Goal: Obtain resource: Download file/media

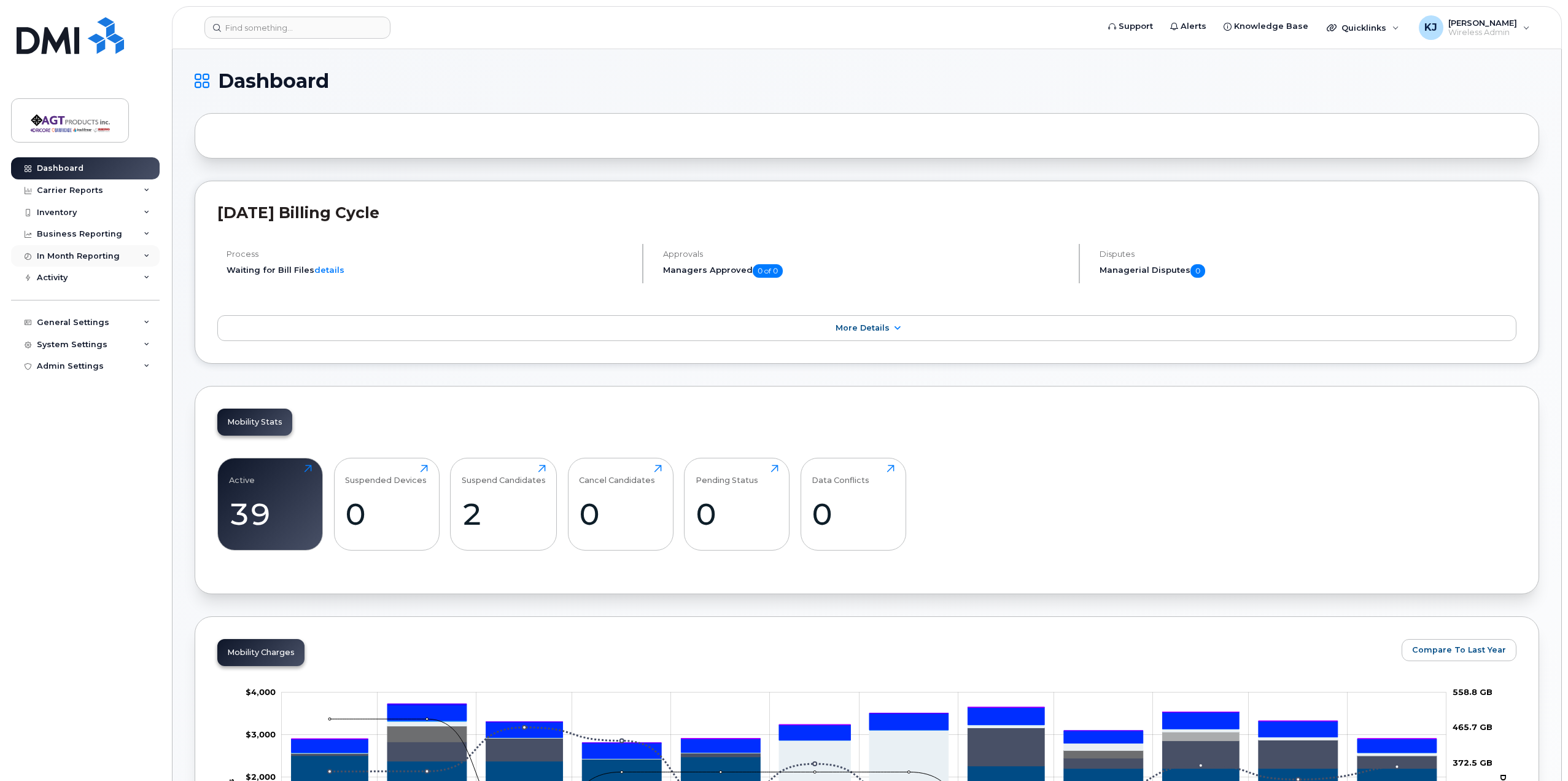
click at [85, 255] on div "In Month Reporting" at bounding box center [78, 255] width 83 height 10
click at [72, 189] on div "Carrier Reports" at bounding box center [69, 190] width 66 height 10
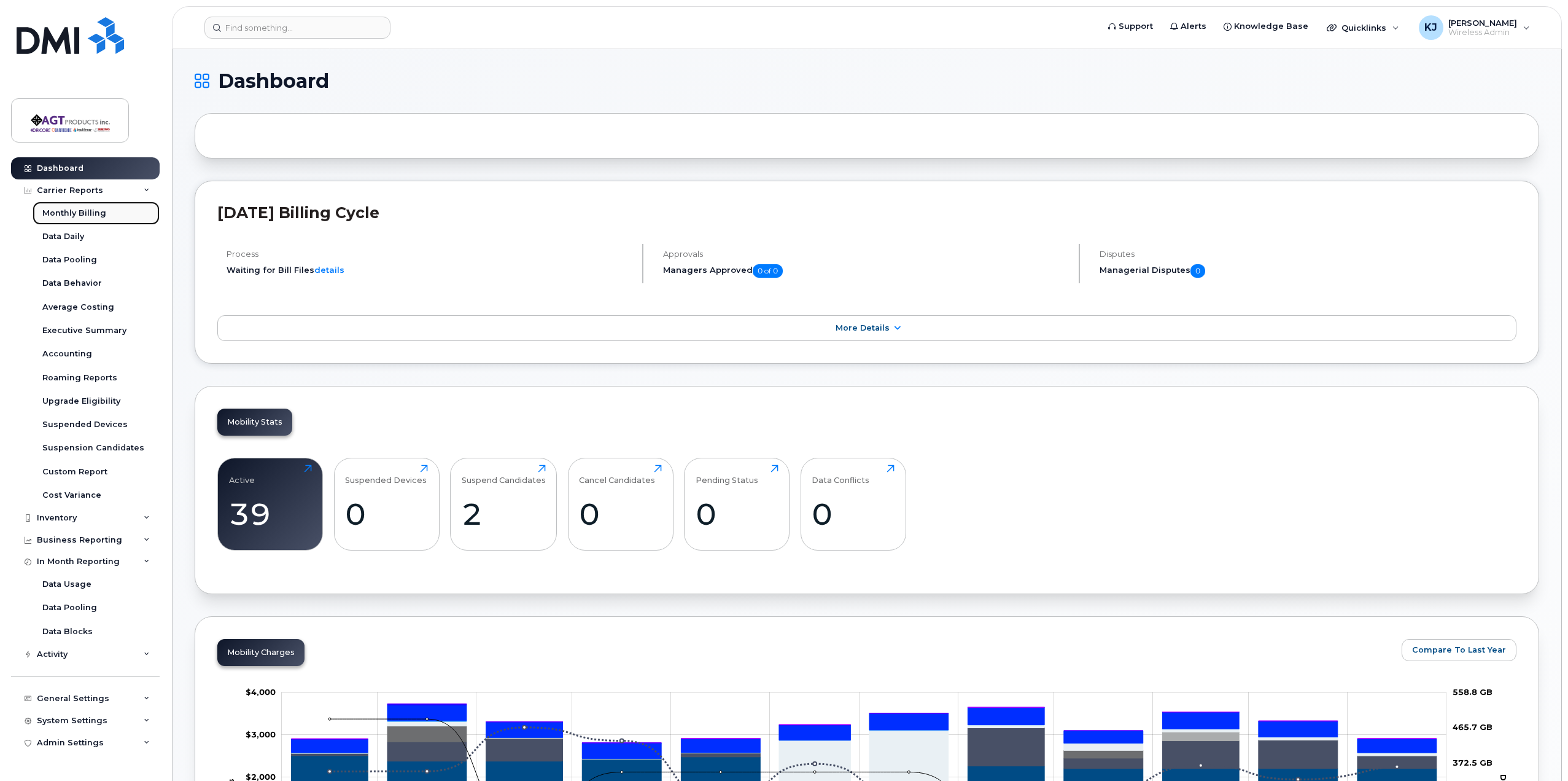
click at [74, 214] on div "Monthly Billing" at bounding box center [75, 213] width 64 height 11
click at [87, 212] on div "Monthly Billing" at bounding box center [75, 213] width 64 height 11
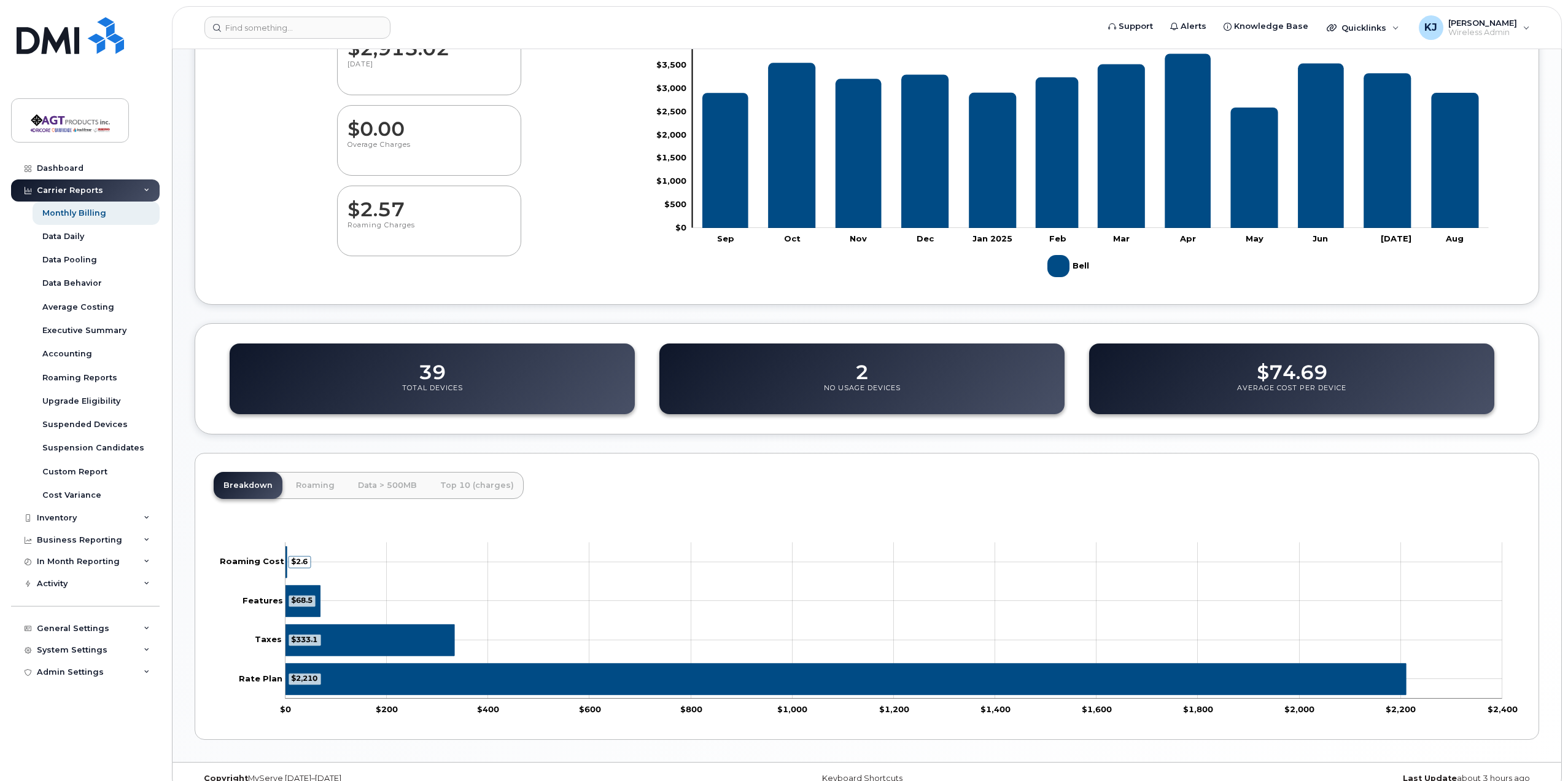
scroll to position [177, 0]
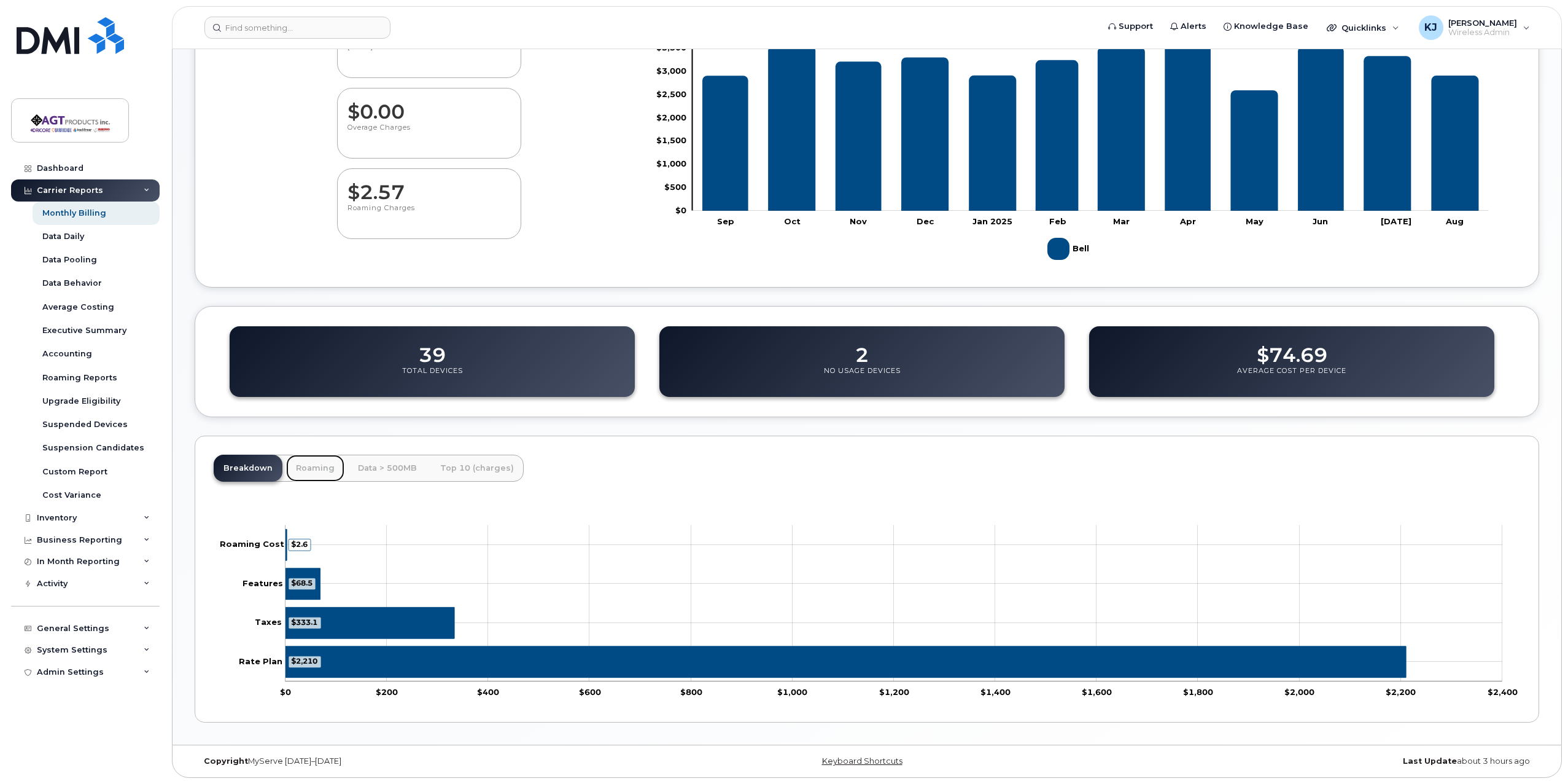
click at [314, 467] on link "Roaming" at bounding box center [315, 468] width 58 height 27
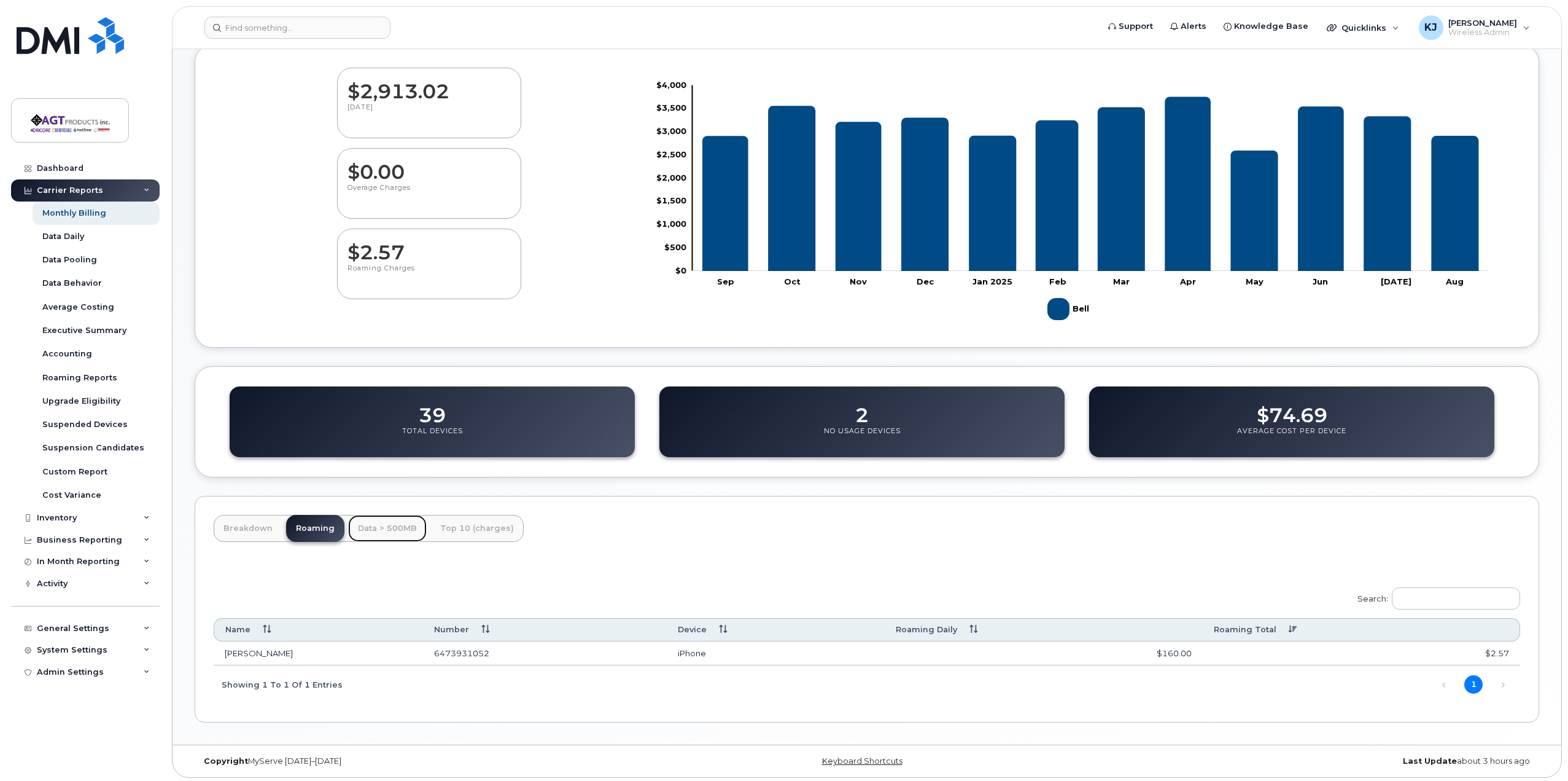
click at [381, 530] on link "Data > 500MB" at bounding box center [387, 528] width 78 height 27
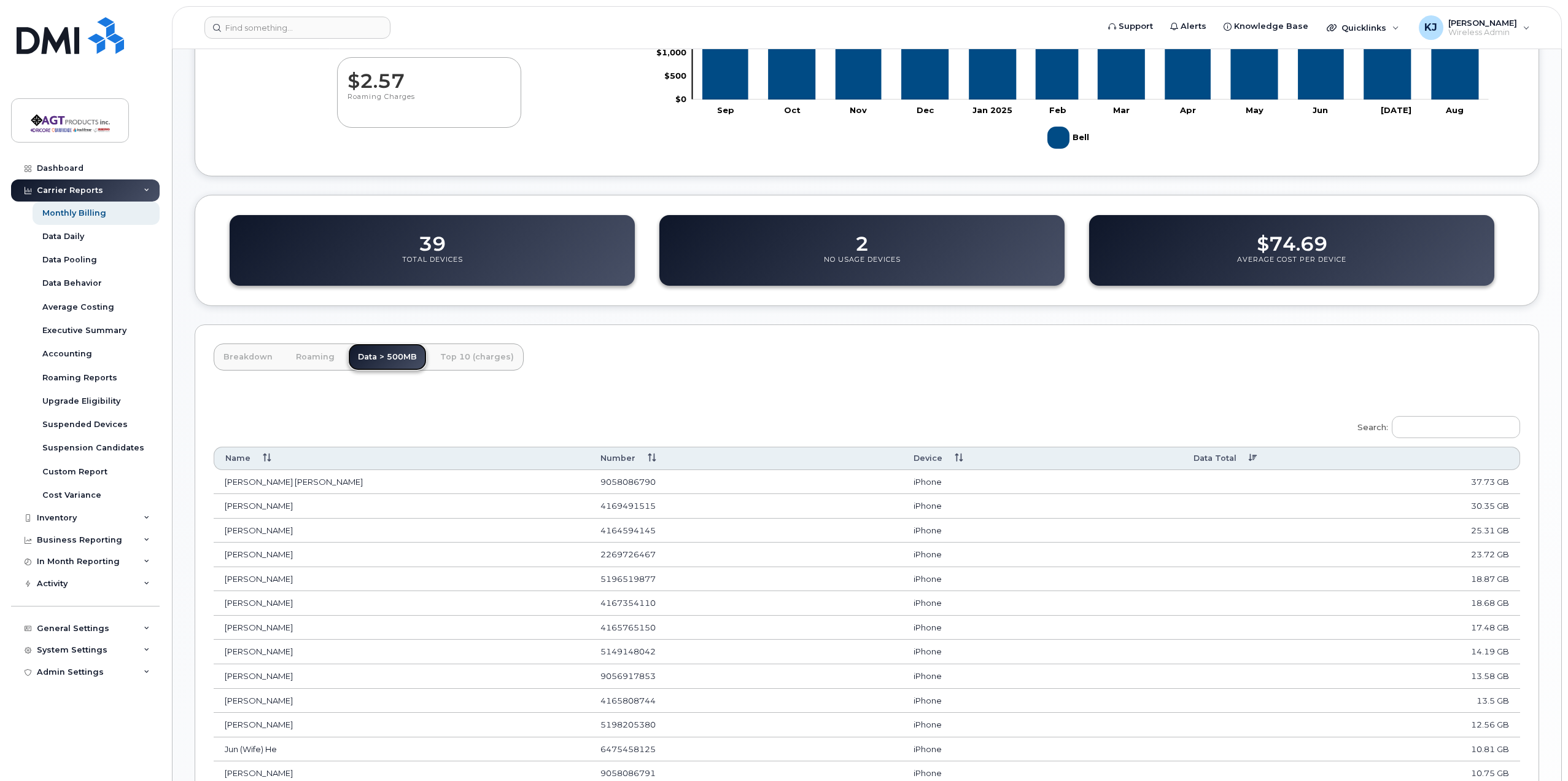
scroll to position [362, 0]
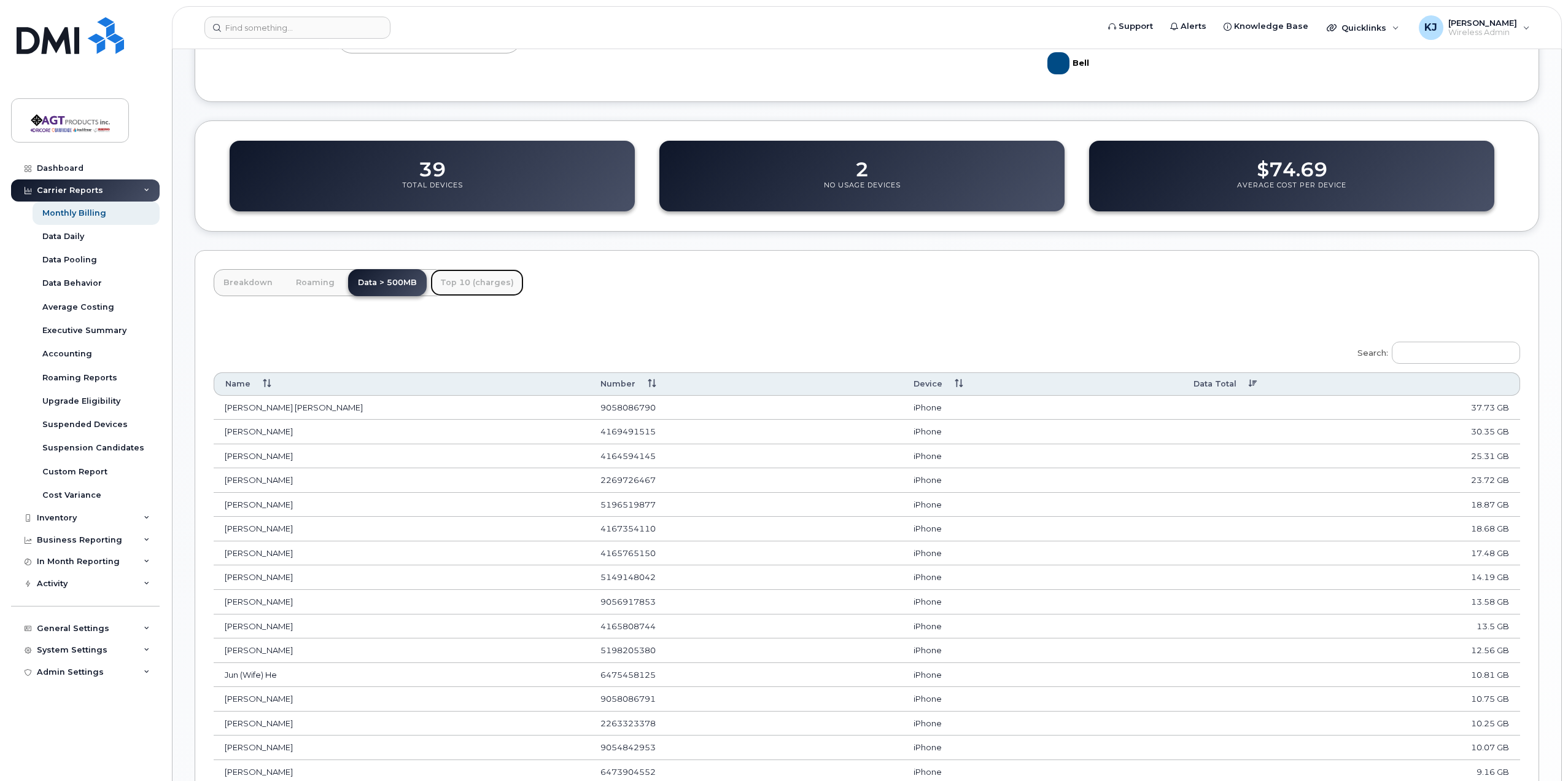
click at [461, 276] on link "Top 10 (charges)" at bounding box center [477, 282] width 93 height 27
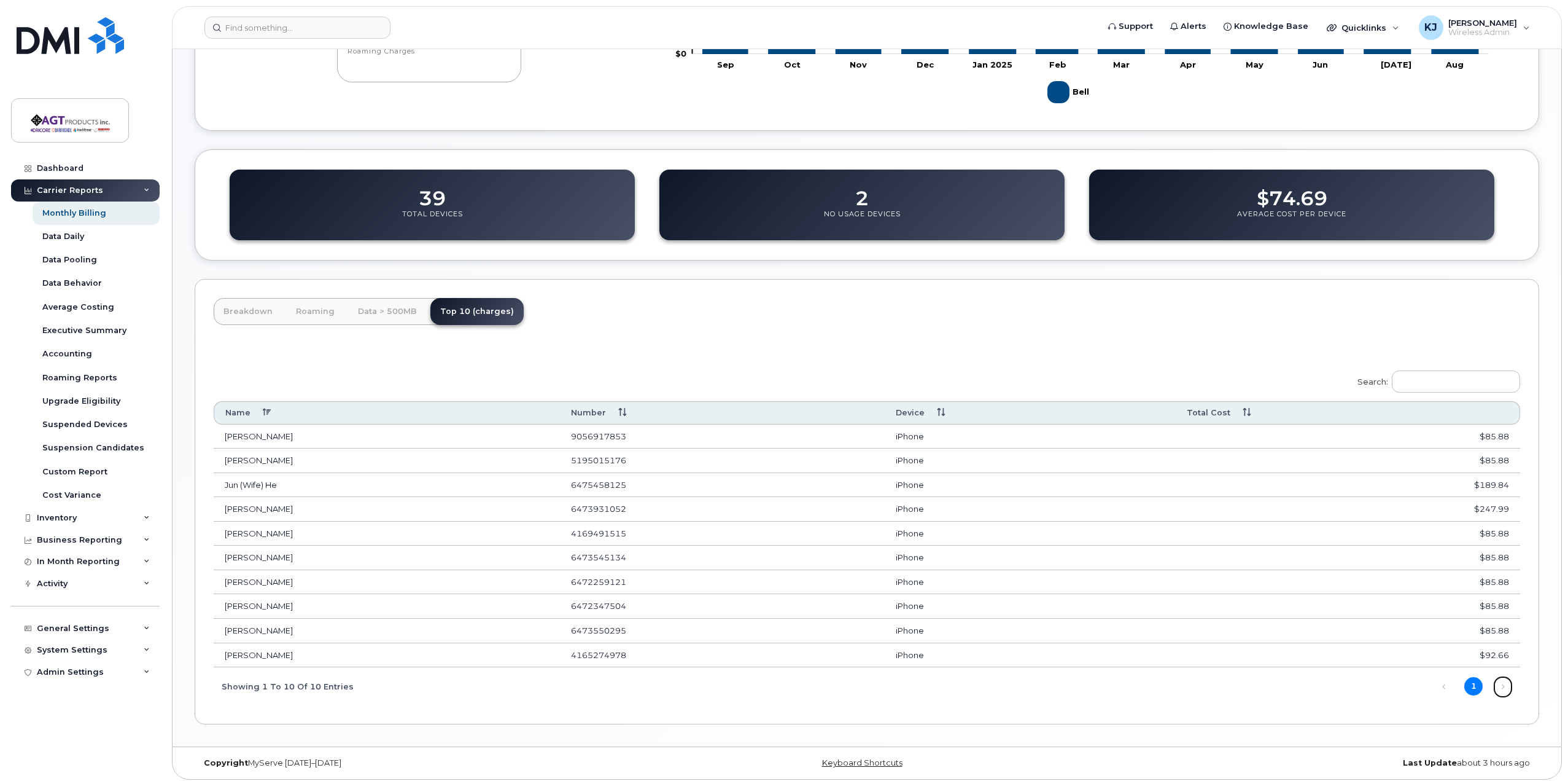
click at [1503, 681] on link "Next" at bounding box center [1502, 686] width 19 height 19
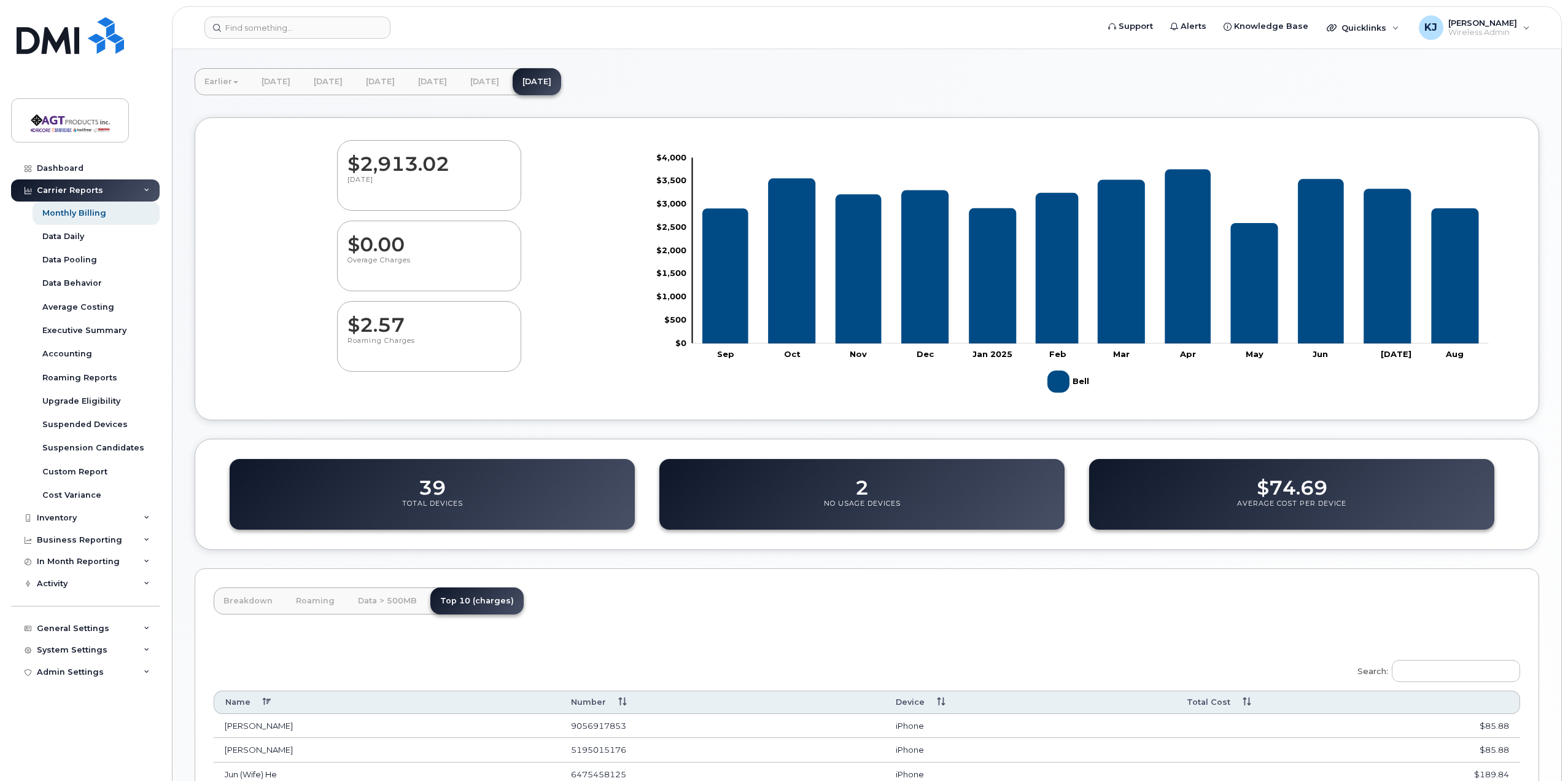
scroll to position [0, 0]
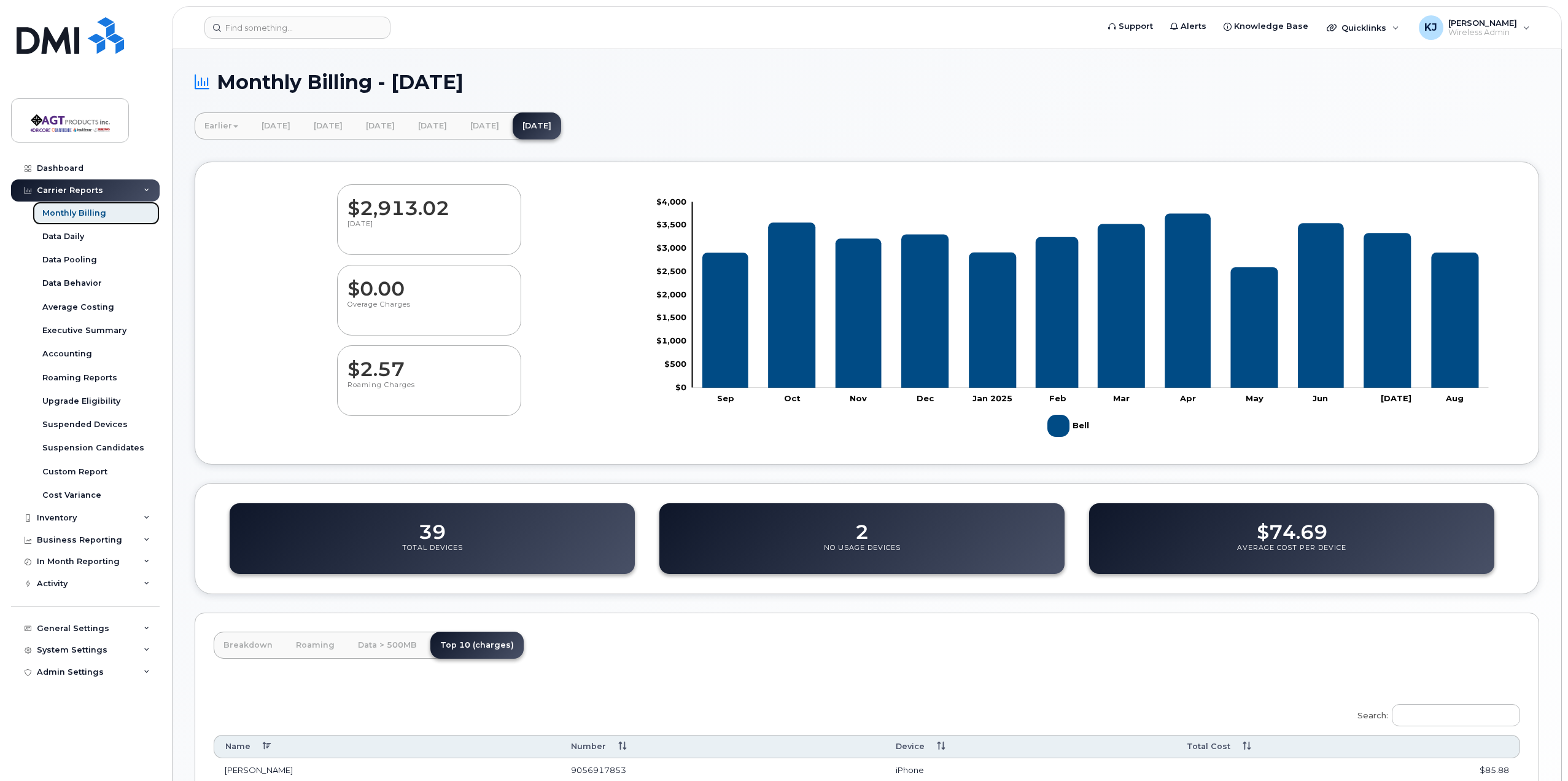
click at [99, 215] on div "Monthly Billing" at bounding box center [75, 213] width 64 height 11
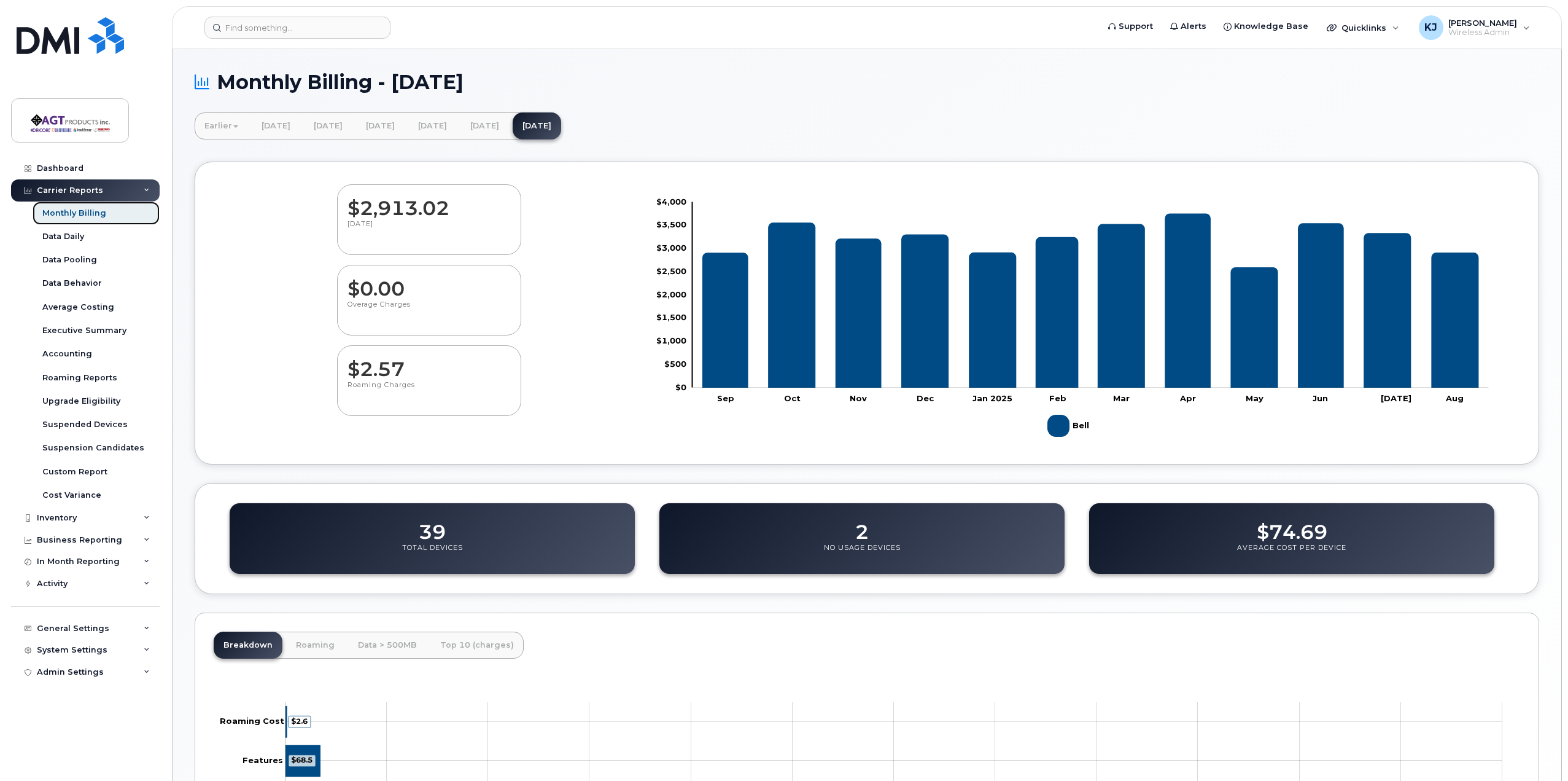
click at [90, 215] on div "Monthly Billing" at bounding box center [75, 213] width 64 height 11
click at [82, 234] on div "Data Daily" at bounding box center [63, 236] width 42 height 11
click at [99, 535] on div "Business Reporting" at bounding box center [79, 539] width 85 height 10
click at [92, 580] on div "In Month Reporting" at bounding box center [78, 585] width 83 height 10
click at [66, 676] on div "Activity" at bounding box center [51, 677] width 31 height 10
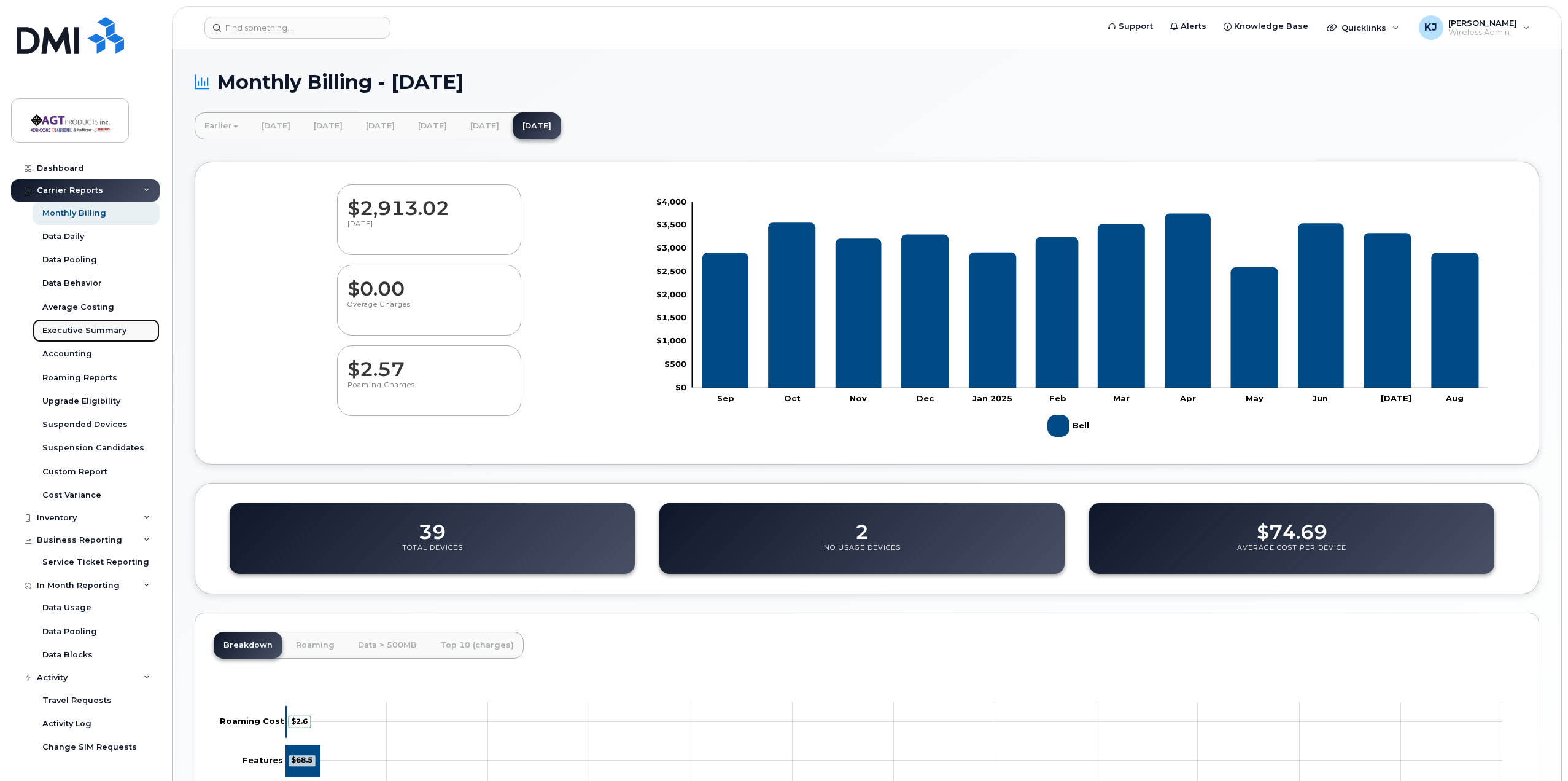
click at [92, 327] on div "Executive Summary" at bounding box center [84, 330] width 84 height 11
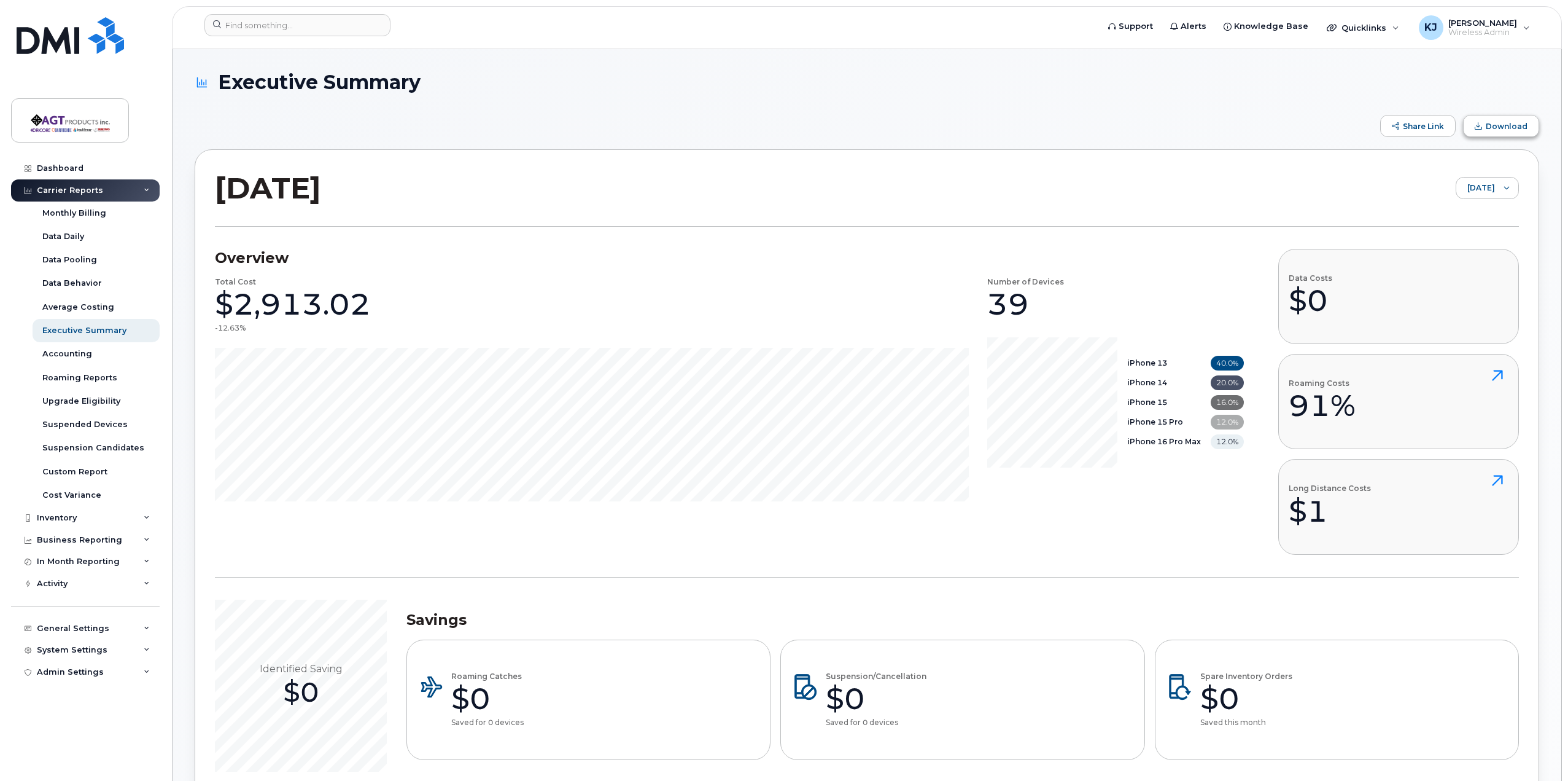
click at [1512, 125] on span "Download" at bounding box center [1507, 126] width 42 height 9
click at [96, 213] on div "Monthly Billing" at bounding box center [75, 213] width 64 height 11
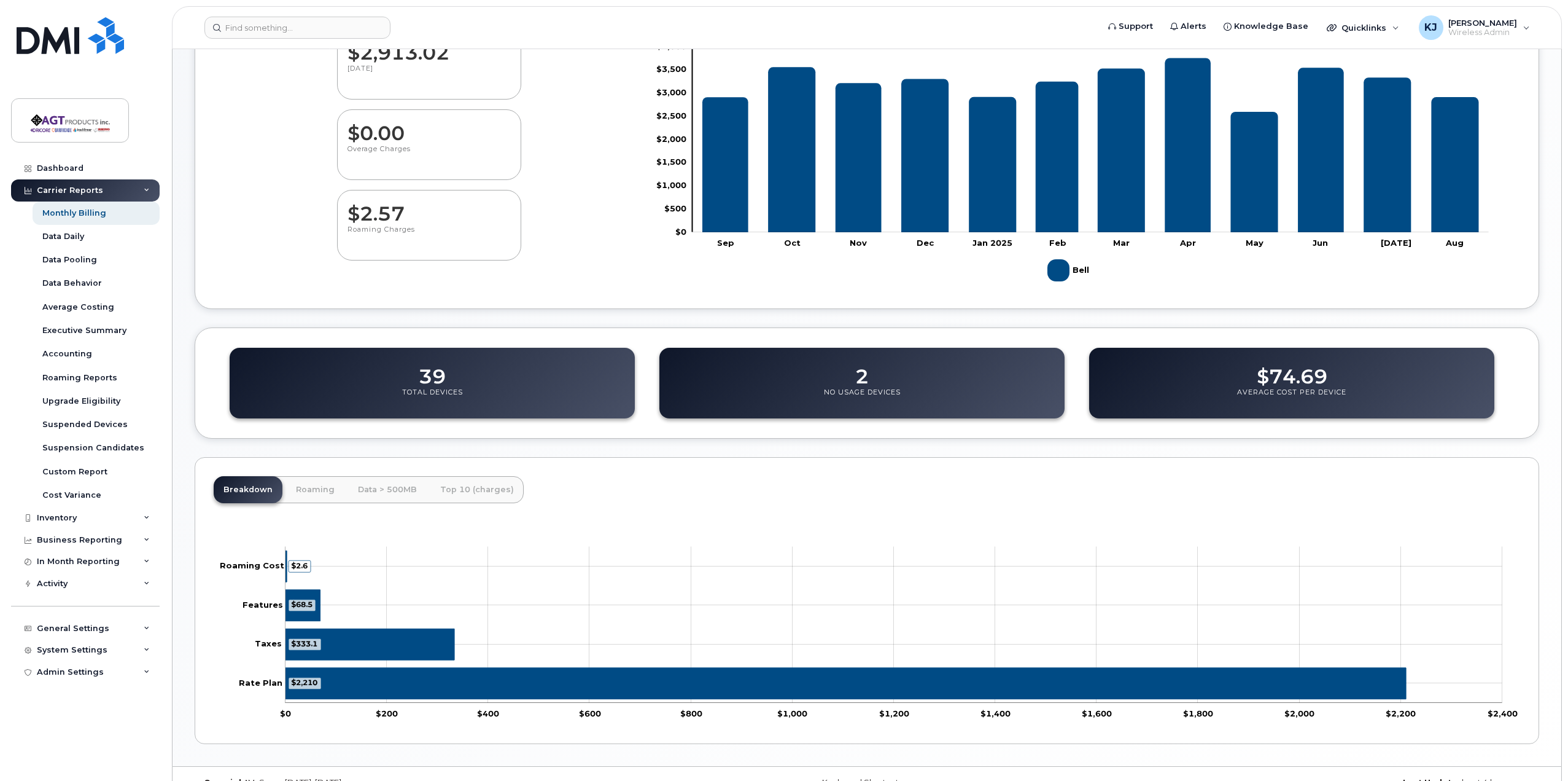
scroll to position [177, 0]
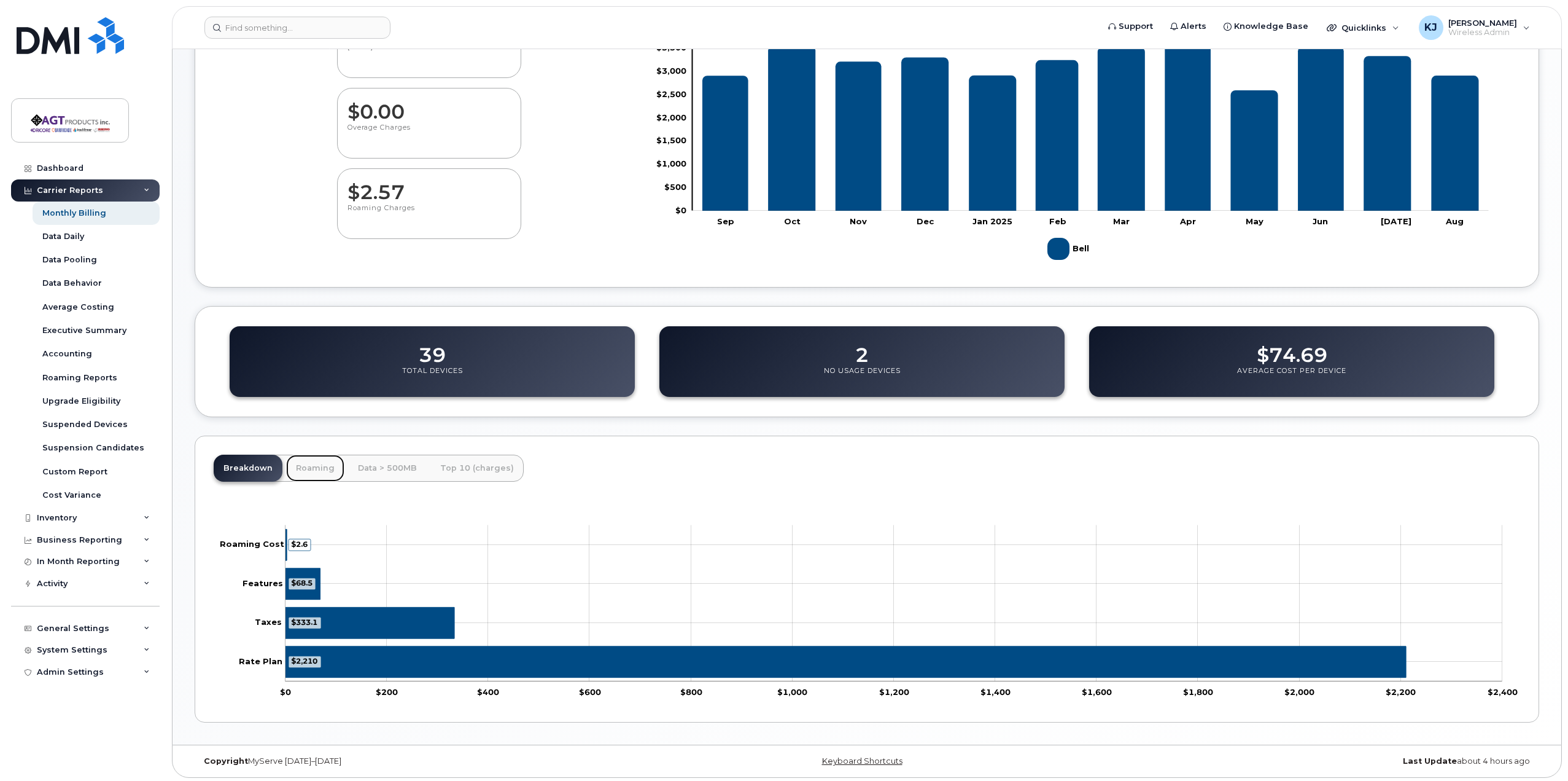
click at [316, 467] on link "Roaming" at bounding box center [315, 468] width 58 height 27
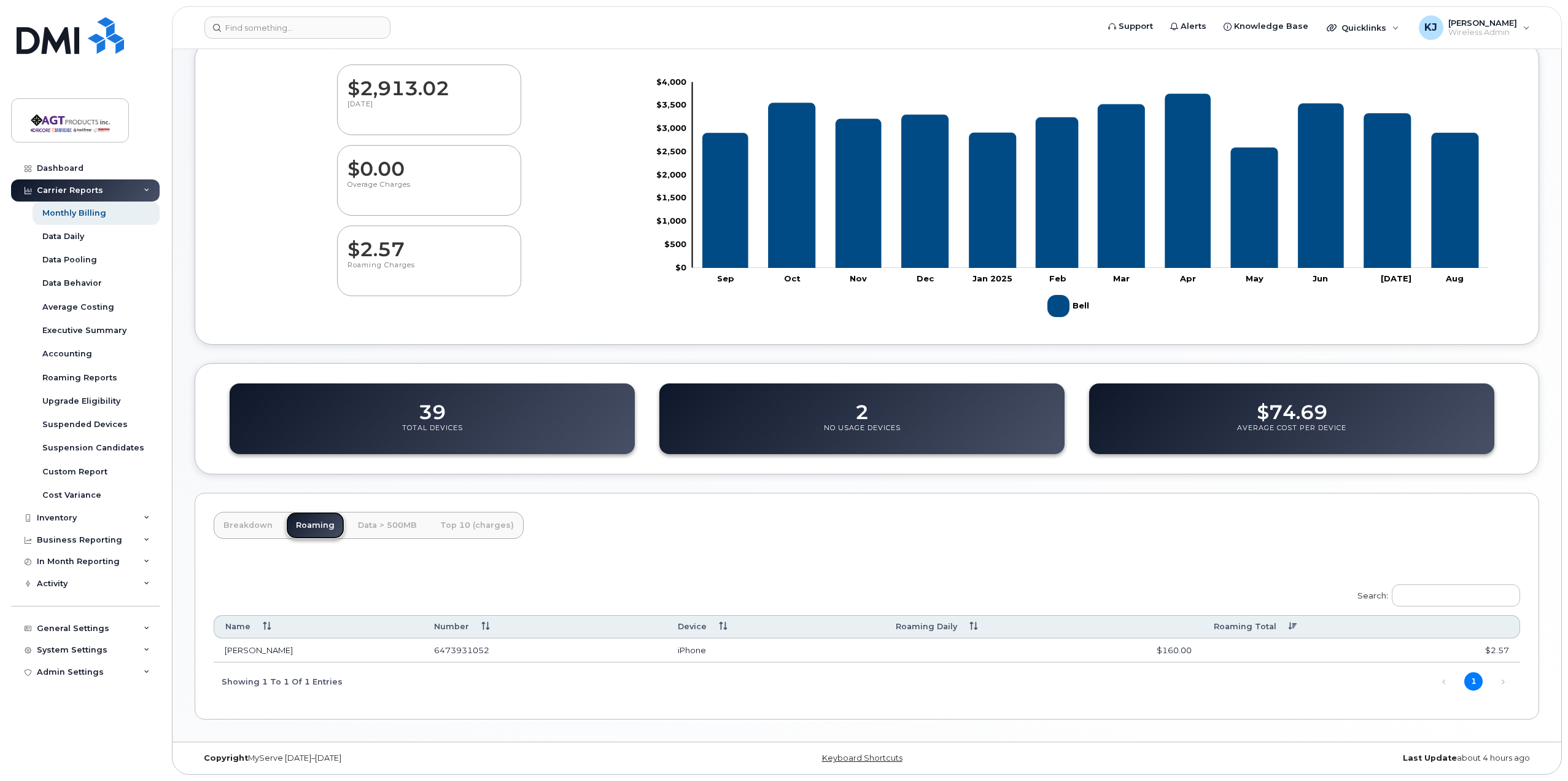
scroll to position [116, 0]
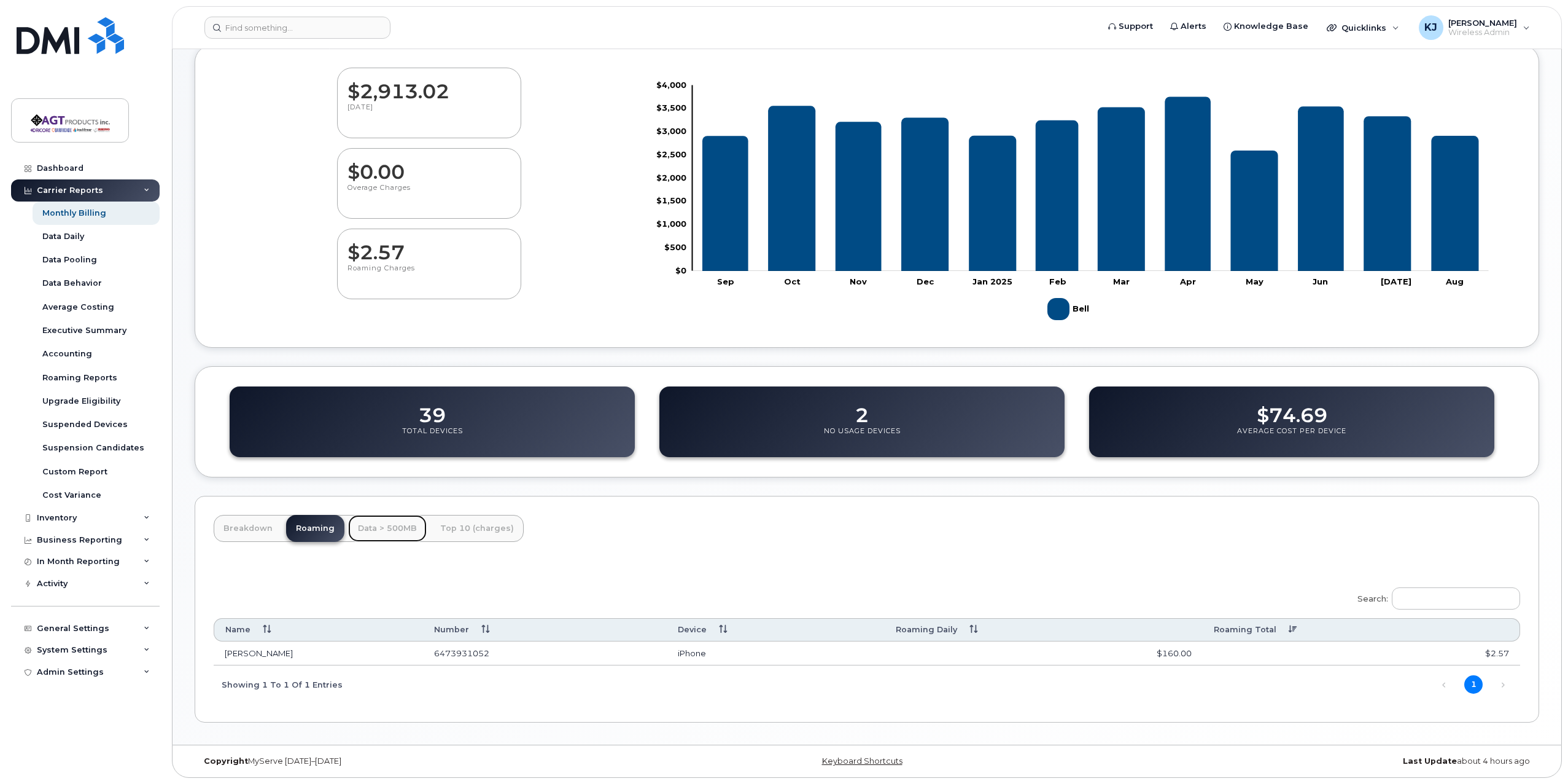
click at [403, 528] on link "Data > 500MB" at bounding box center [387, 528] width 78 height 27
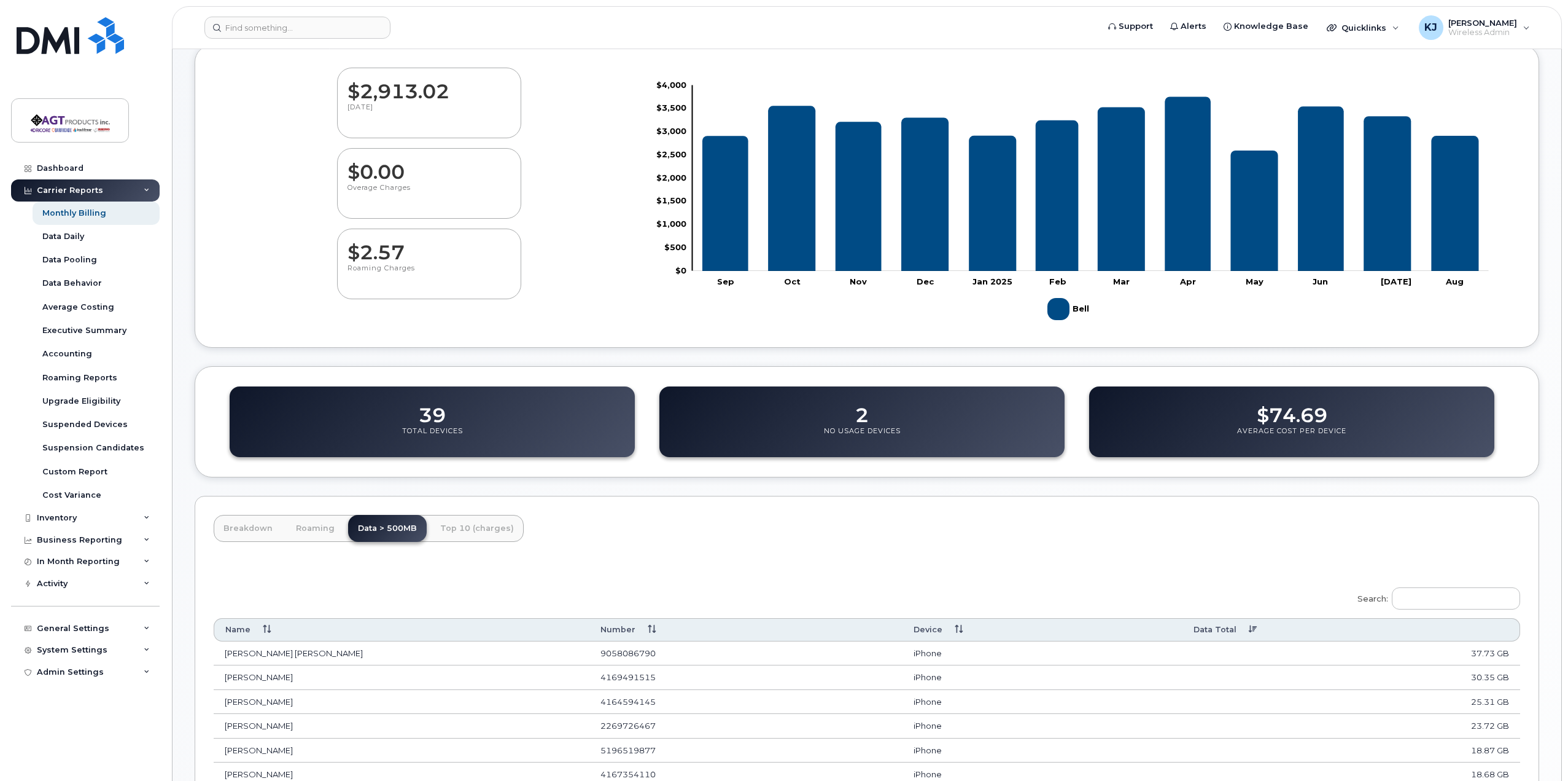
click at [441, 424] on dd "39" at bounding box center [432, 409] width 27 height 34
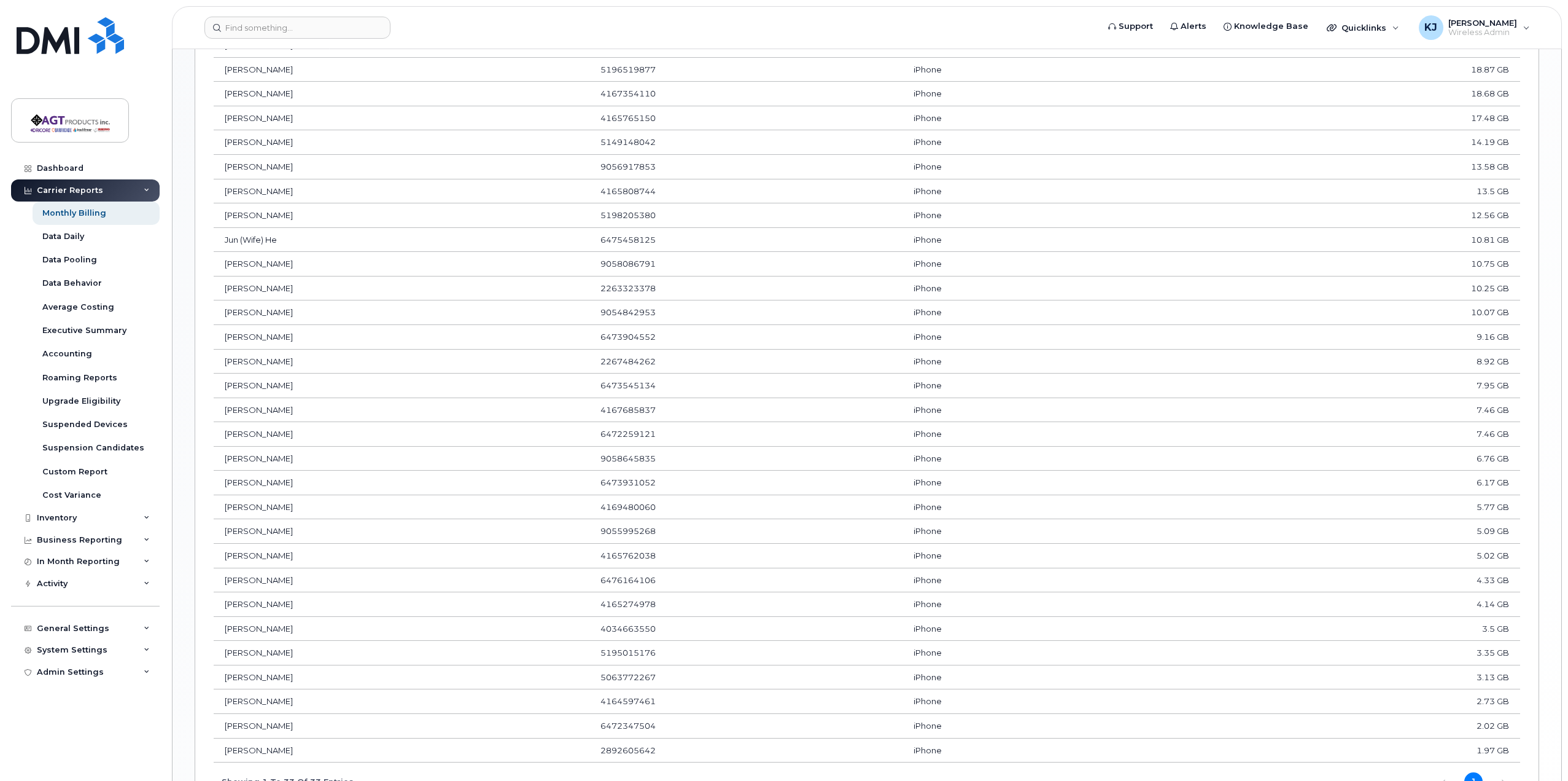
scroll to position [853, 0]
click at [637, 566] on td "4034663550" at bounding box center [746, 572] width 313 height 25
copy td "4034663550"
click at [304, 568] on td "[PERSON_NAME]" at bounding box center [401, 572] width 375 height 25
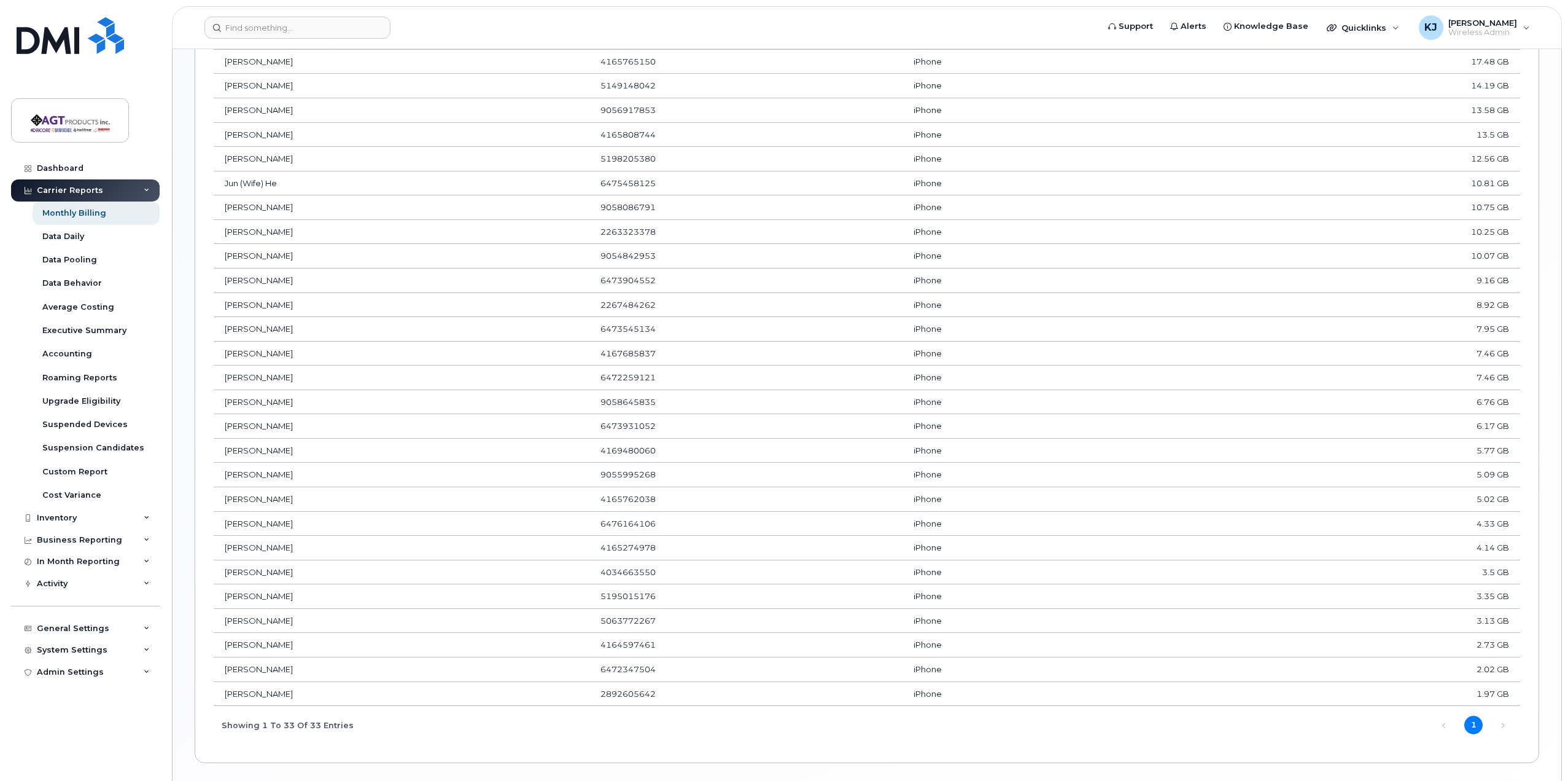
drag, startPoint x: 236, startPoint y: 563, endPoint x: 295, endPoint y: 563, distance: 59.0
click at [295, 563] on td "[PERSON_NAME]" at bounding box center [401, 572] width 375 height 25
copy td "[PERSON_NAME]"
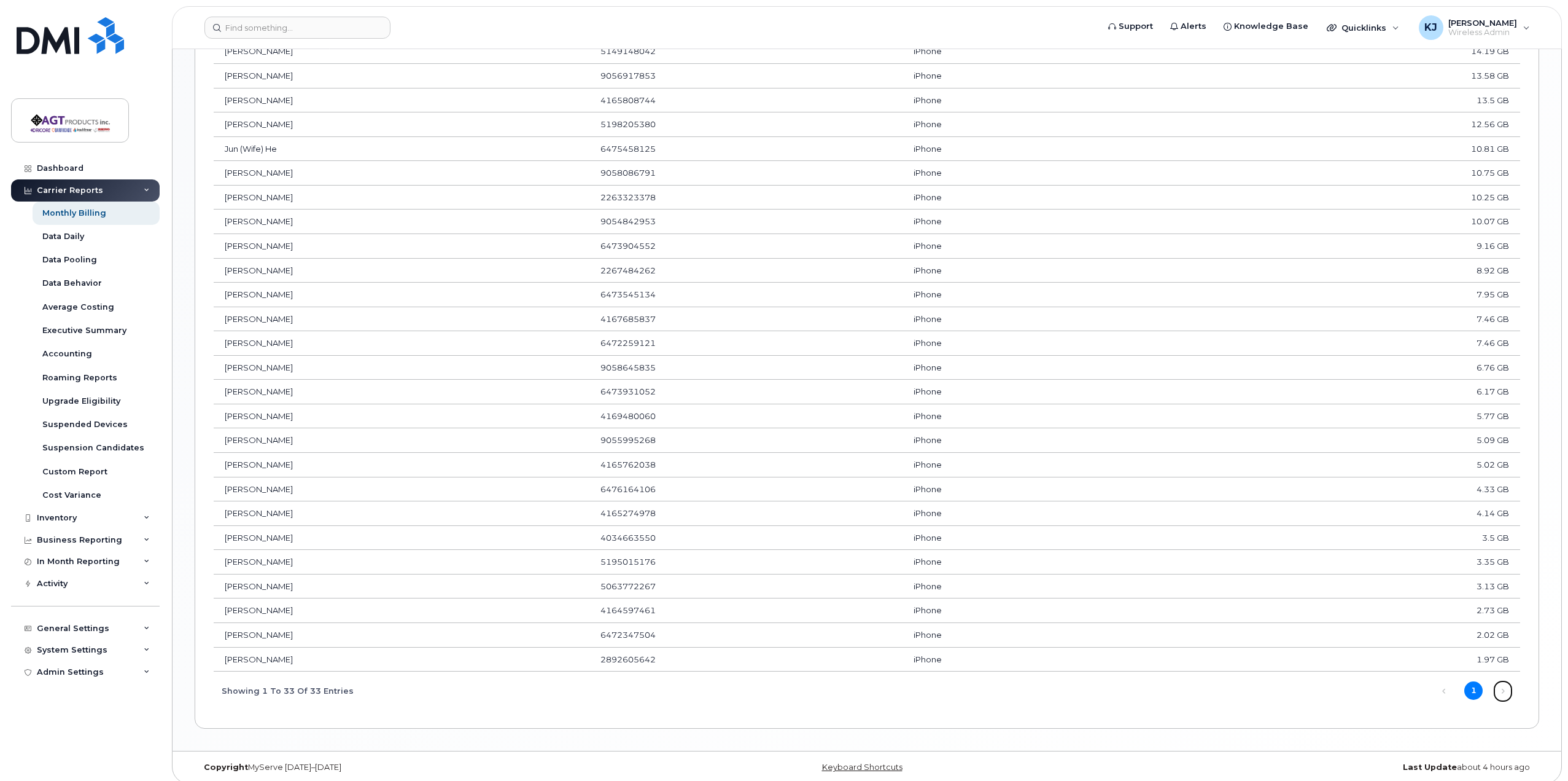
click at [1505, 682] on link "Next" at bounding box center [1502, 691] width 19 height 19
click at [276, 647] on td "[PERSON_NAME]" at bounding box center [401, 659] width 375 height 25
click at [270, 624] on td "[PERSON_NAME]" at bounding box center [401, 635] width 375 height 25
click at [268, 599] on td "[PERSON_NAME]" at bounding box center [401, 610] width 375 height 25
click at [260, 579] on td "[PERSON_NAME]" at bounding box center [401, 586] width 375 height 25
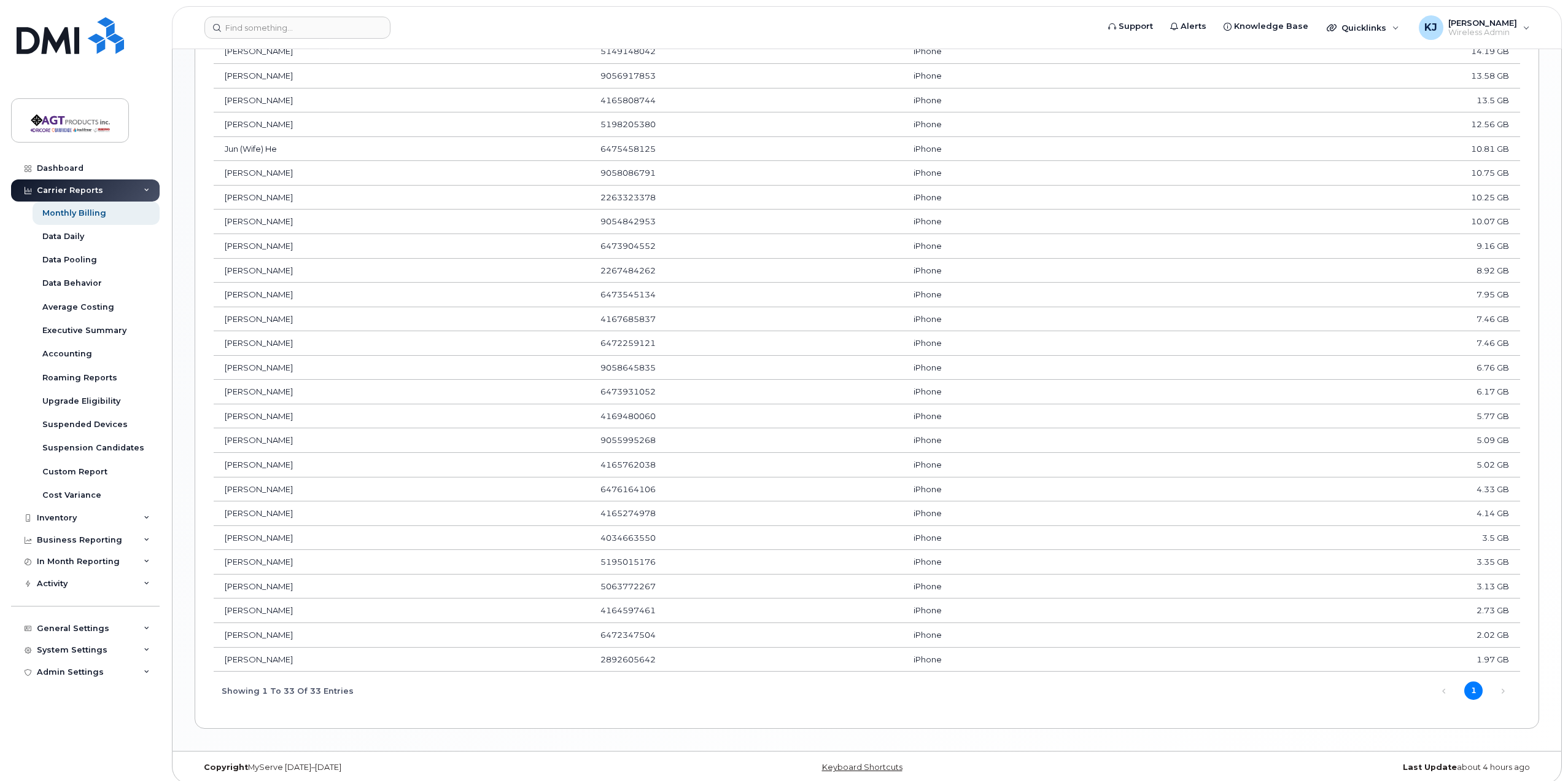
click at [257, 553] on td "[PERSON_NAME]" at bounding box center [401, 561] width 375 height 25
click at [257, 531] on td "[PERSON_NAME]" at bounding box center [401, 538] width 375 height 25
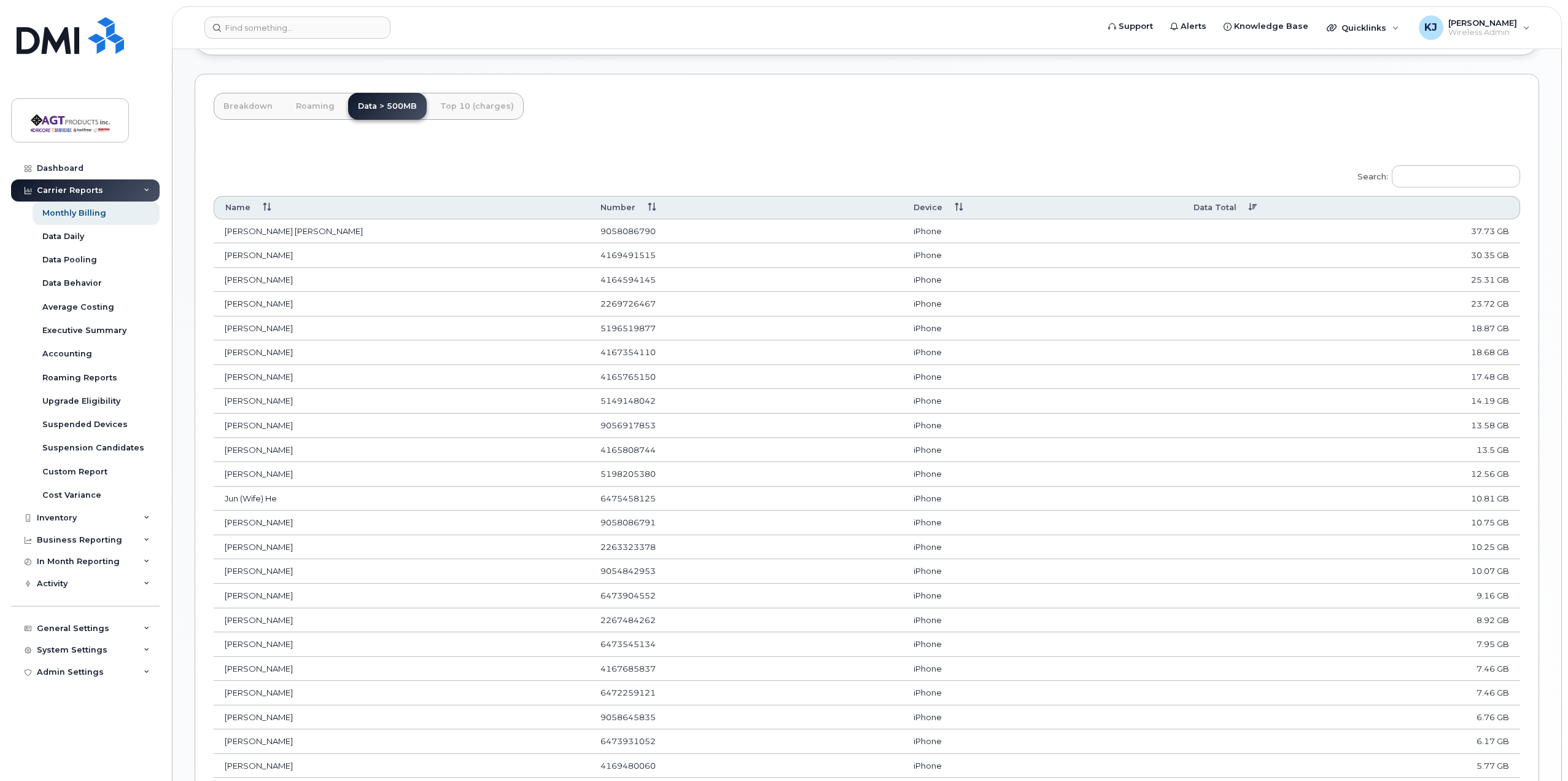
scroll to position [520, 0]
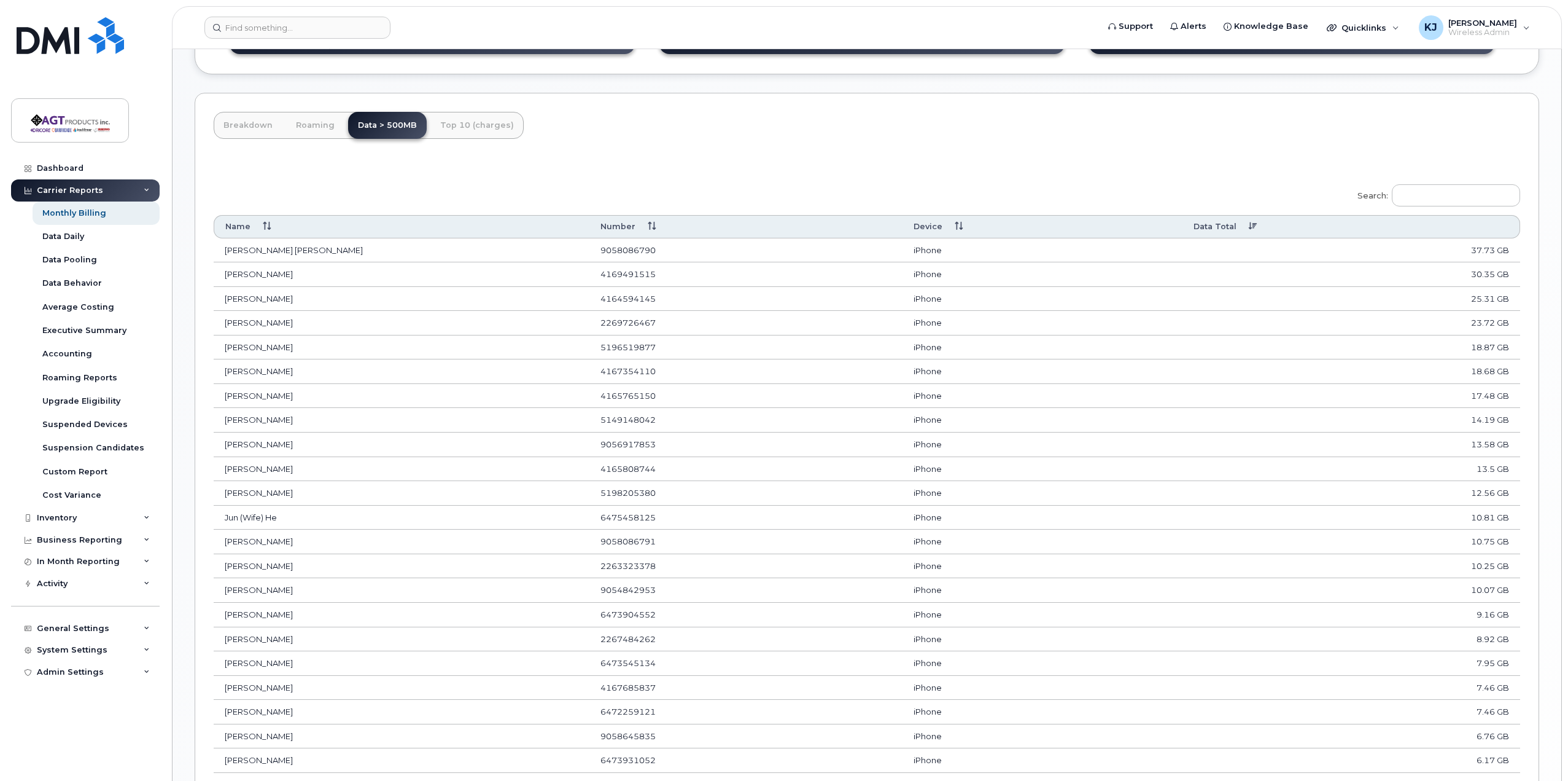
click at [619, 220] on th "Number" at bounding box center [746, 226] width 313 height 22
click at [940, 222] on th "Device" at bounding box center [1042, 226] width 280 height 22
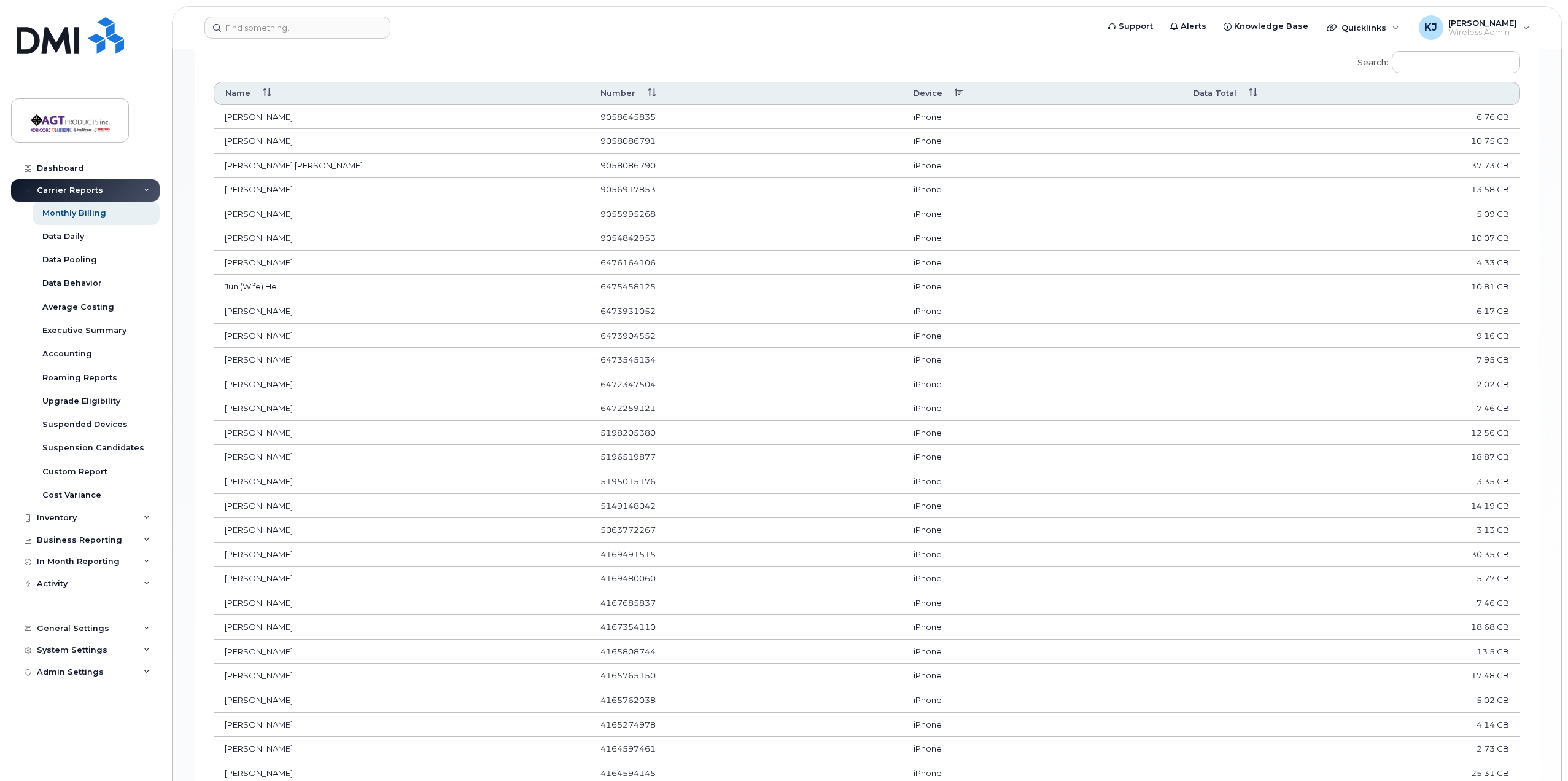
scroll to position [704, 0]
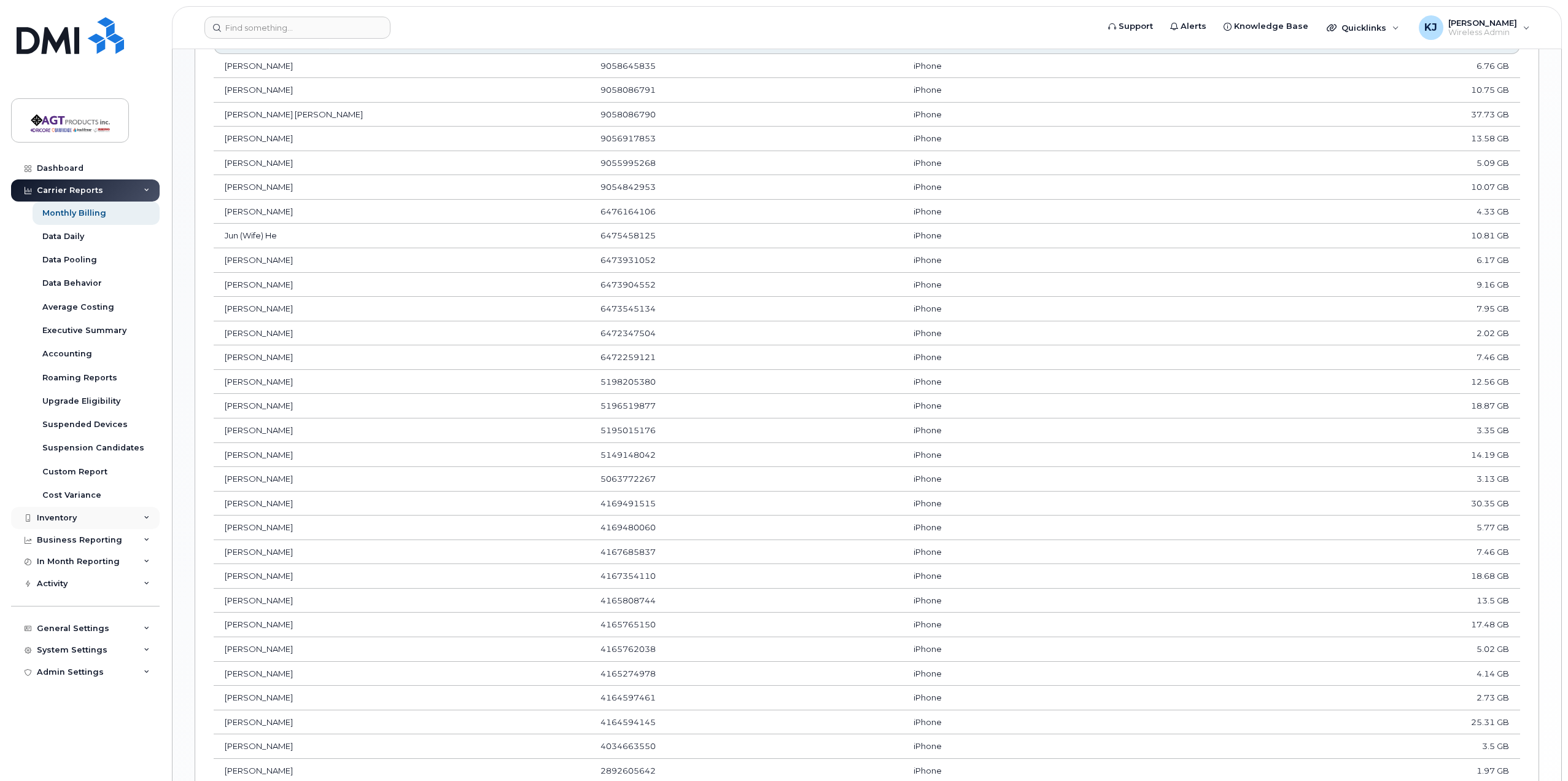
click at [68, 520] on div "Inventory" at bounding box center [56, 517] width 40 height 10
click at [84, 536] on div "Mobility Devices" at bounding box center [77, 540] width 69 height 11
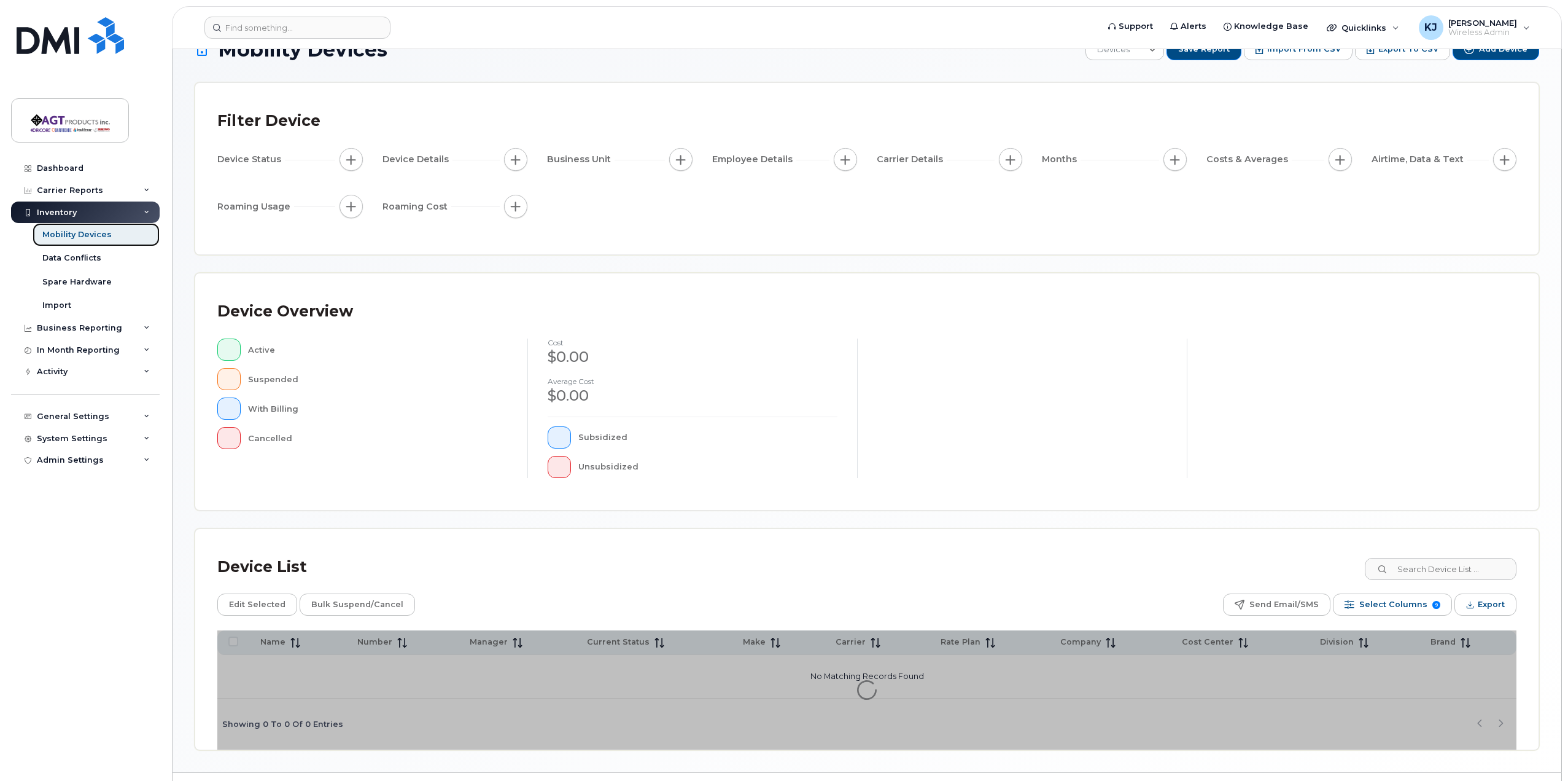
scroll to position [61, 0]
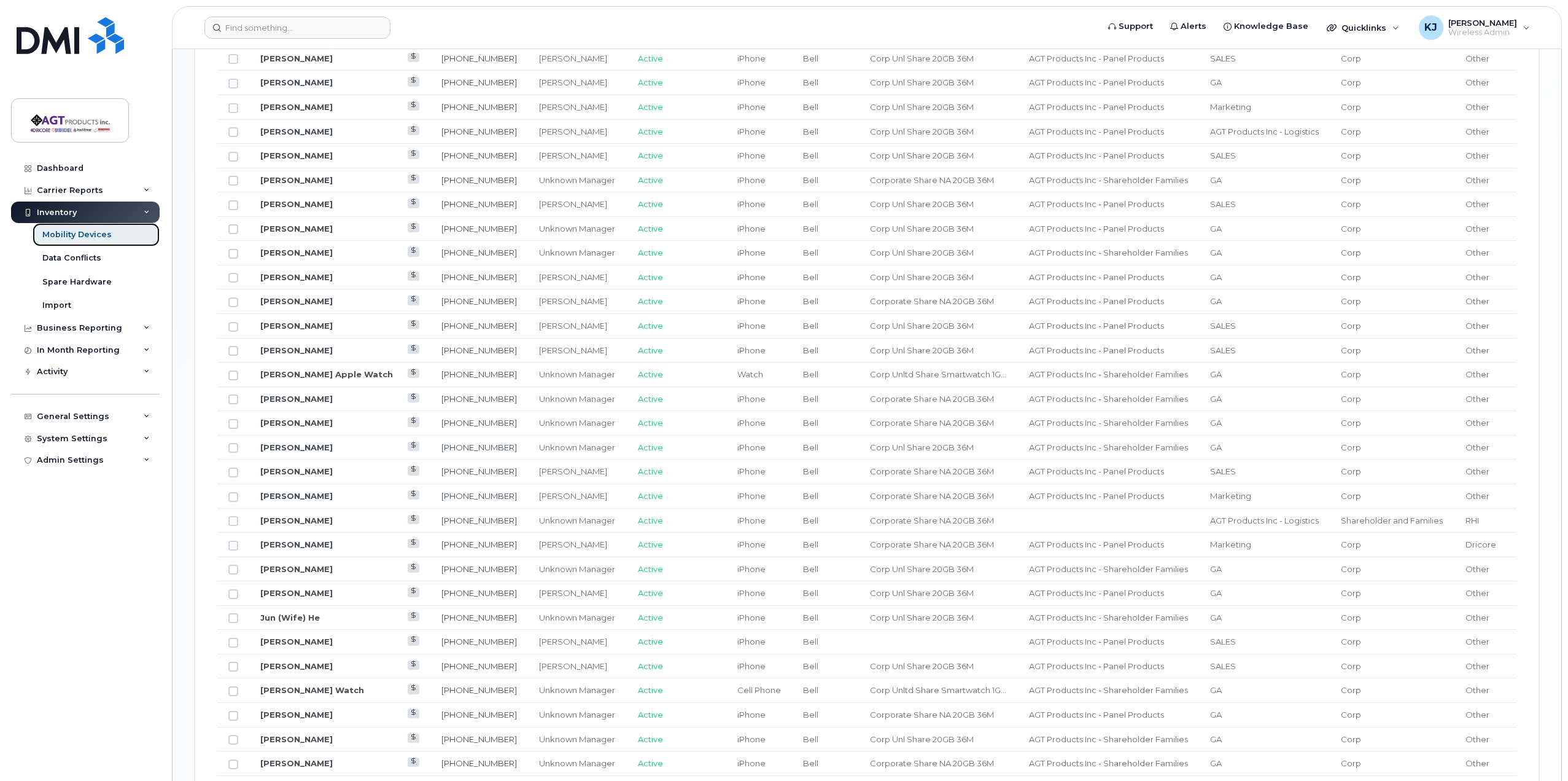
scroll to position [921, 0]
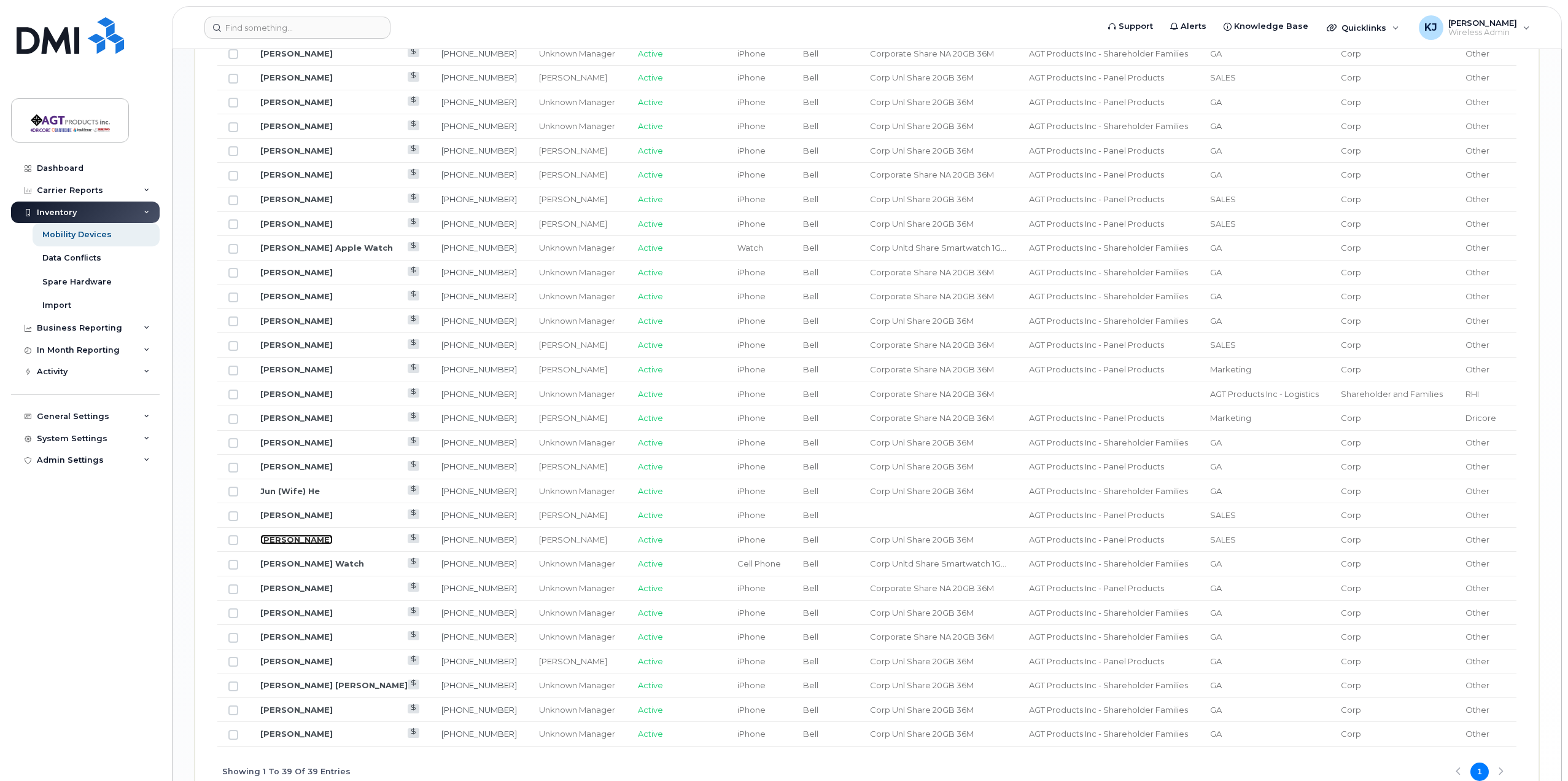
click at [299, 535] on link "Mitchell Fraser Stewart" at bounding box center [296, 539] width 72 height 10
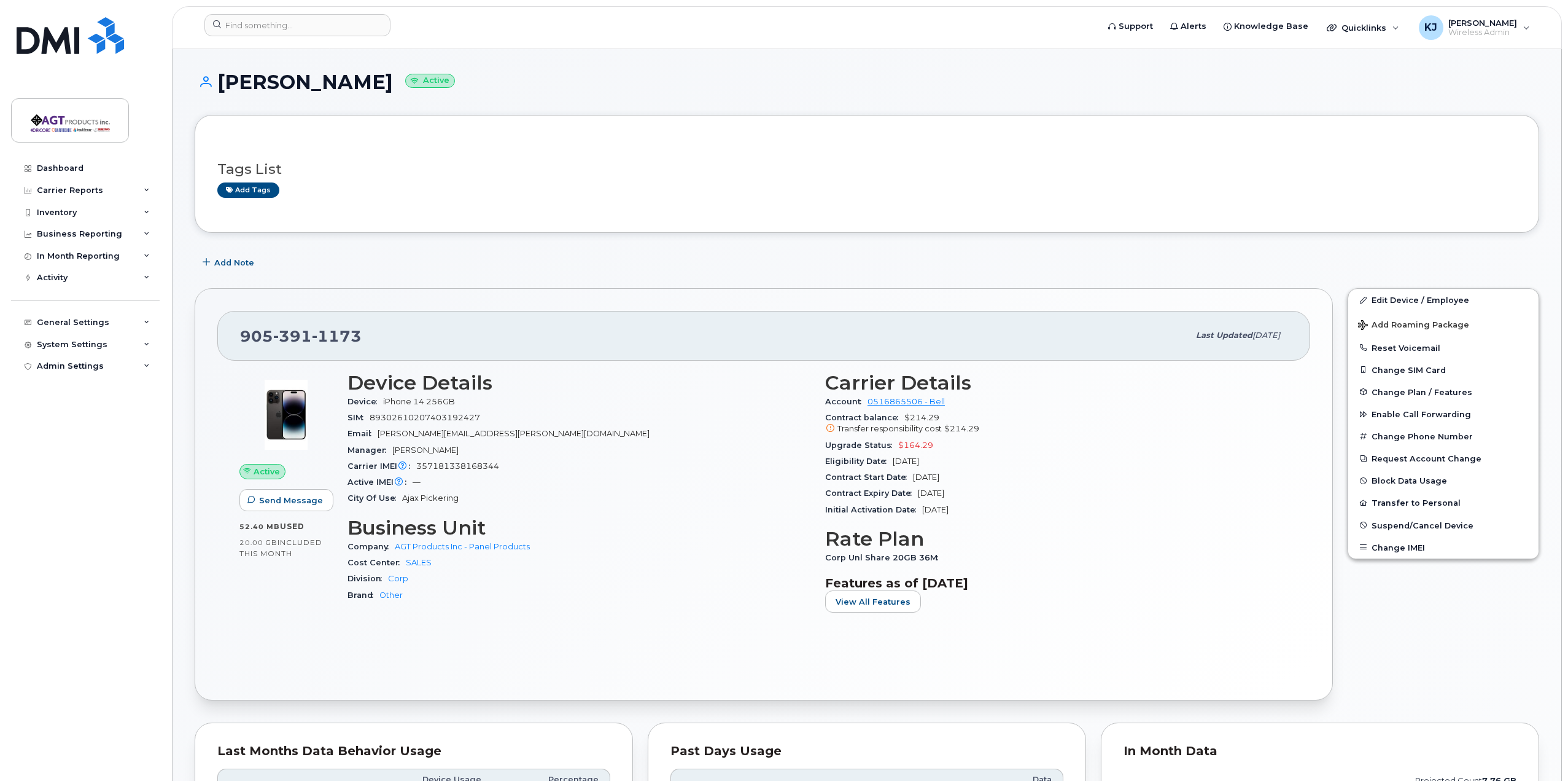
drag, startPoint x: 219, startPoint y: 78, endPoint x: 455, endPoint y: 81, distance: 236.0
click at [455, 81] on h1 "[PERSON_NAME] Active" at bounding box center [867, 81] width 1345 height 22
click at [618, 463] on div "Carrier IMEI Carrier IMEI is reported during the last billing cycle or change o…" at bounding box center [579, 466] width 463 height 16
click at [601, 462] on div "Carrier IMEI Carrier IMEI is reported during the last billing cycle or change o…" at bounding box center [579, 466] width 463 height 16
drag, startPoint x: 352, startPoint y: 337, endPoint x: 237, endPoint y: 330, distance: 115.2
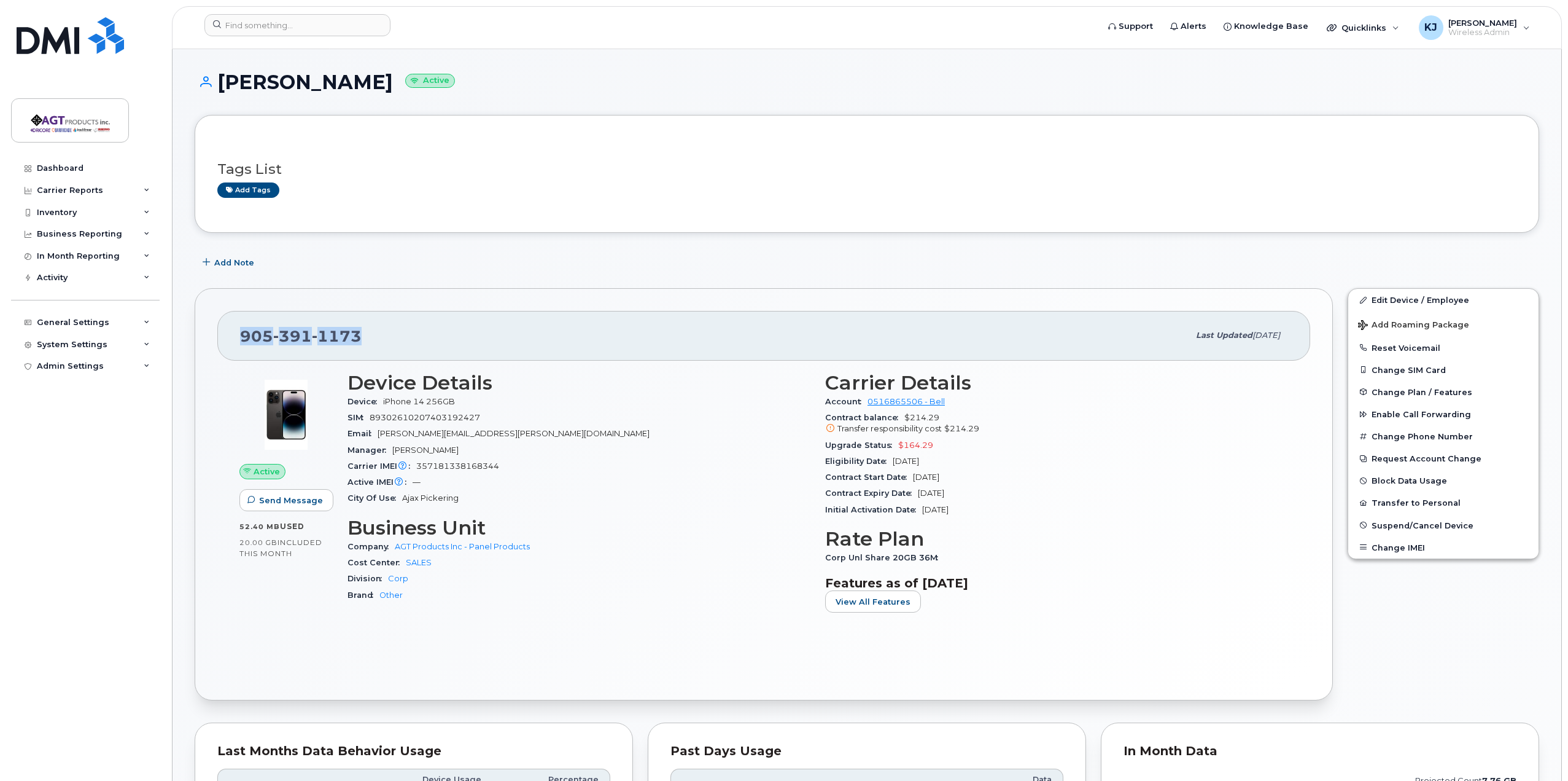
click at [237, 330] on div "905 391 1173 Last updated Aug 28, 2025" at bounding box center [763, 335] width 1093 height 49
copy span "905 391 1173"
drag, startPoint x: 368, startPoint y: 207, endPoint x: 325, endPoint y: 143, distance: 77.1
click at [368, 202] on div "Tags List Add tags" at bounding box center [866, 173] width 1299 height 72
click at [221, 78] on h1 "Mitchell Fraser Stewart Active" at bounding box center [867, 81] width 1345 height 22
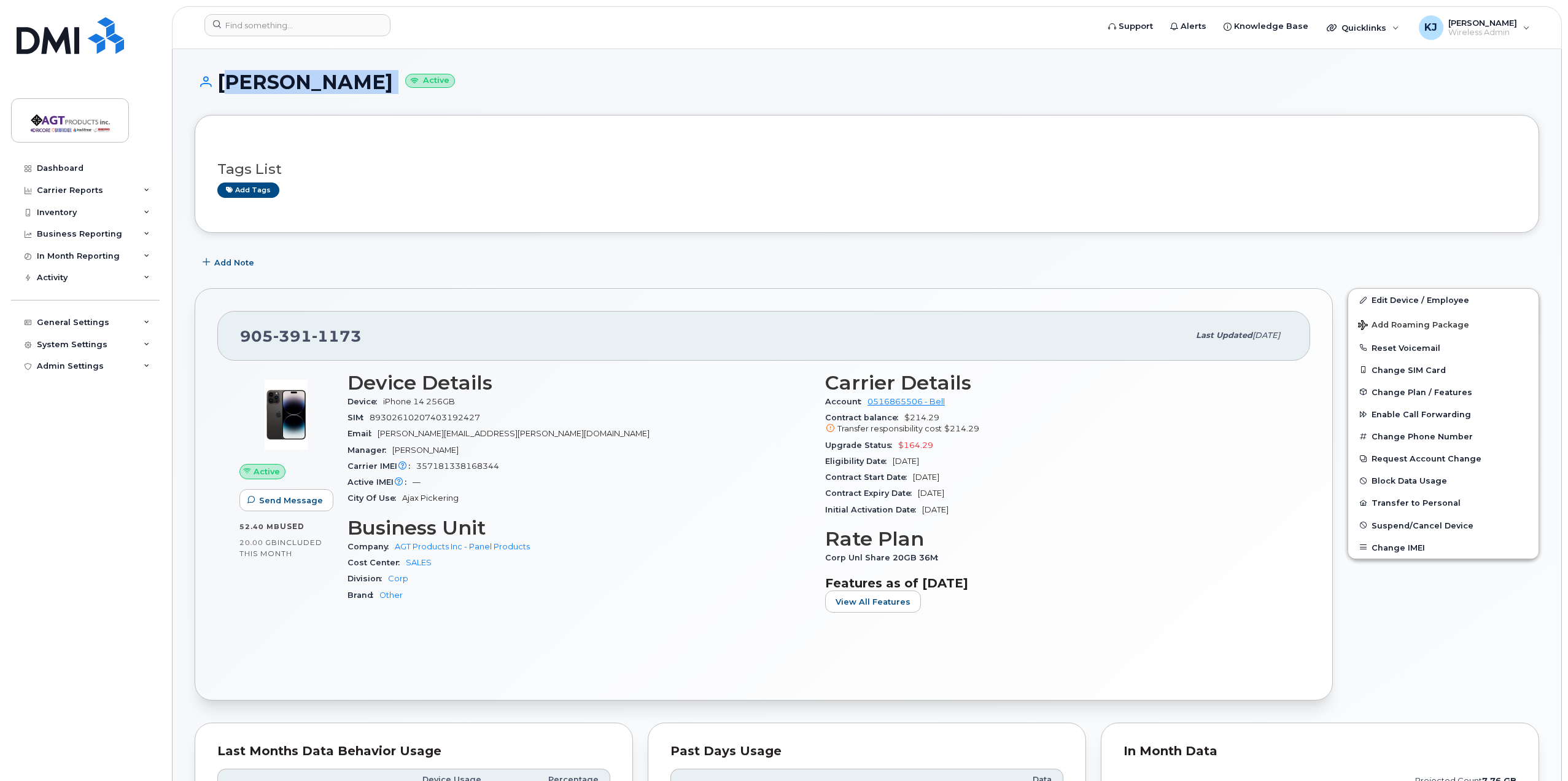
drag, startPoint x: 219, startPoint y: 78, endPoint x: 462, endPoint y: 81, distance: 243.0
click at [462, 81] on h1 "Mitchell Fraser Stewart Active" at bounding box center [867, 81] width 1345 height 22
copy h1 "Mitchell Fraser Stewart"
click at [80, 172] on div "Dashboard" at bounding box center [60, 168] width 47 height 10
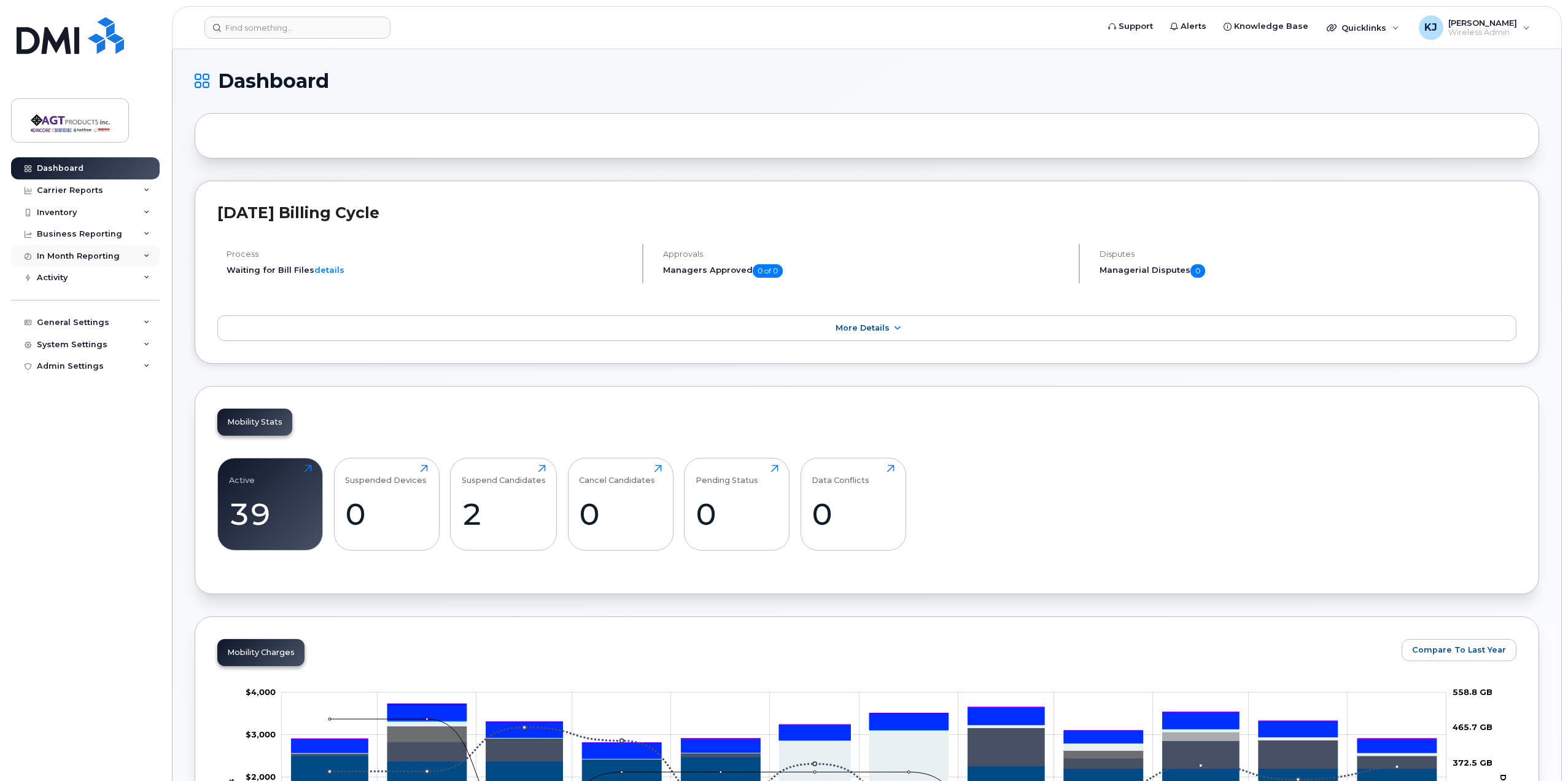
drag, startPoint x: 57, startPoint y: 277, endPoint x: 53, endPoint y: 255, distance: 22.4
click at [57, 276] on div "Activity" at bounding box center [51, 277] width 31 height 10
click at [65, 189] on div "Carrier Reports" at bounding box center [69, 190] width 66 height 10
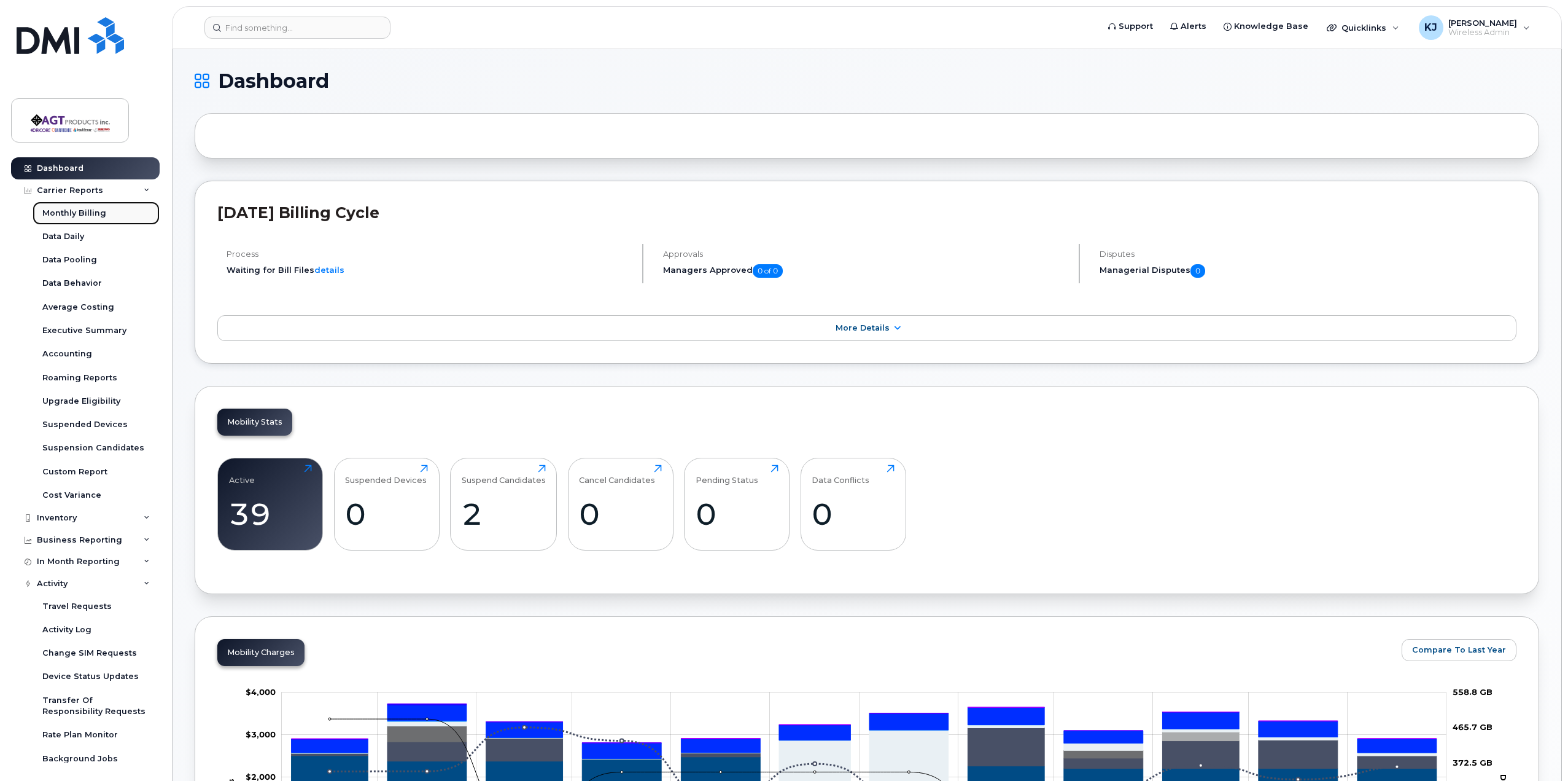
click at [71, 210] on div "Monthly Billing" at bounding box center [75, 213] width 64 height 11
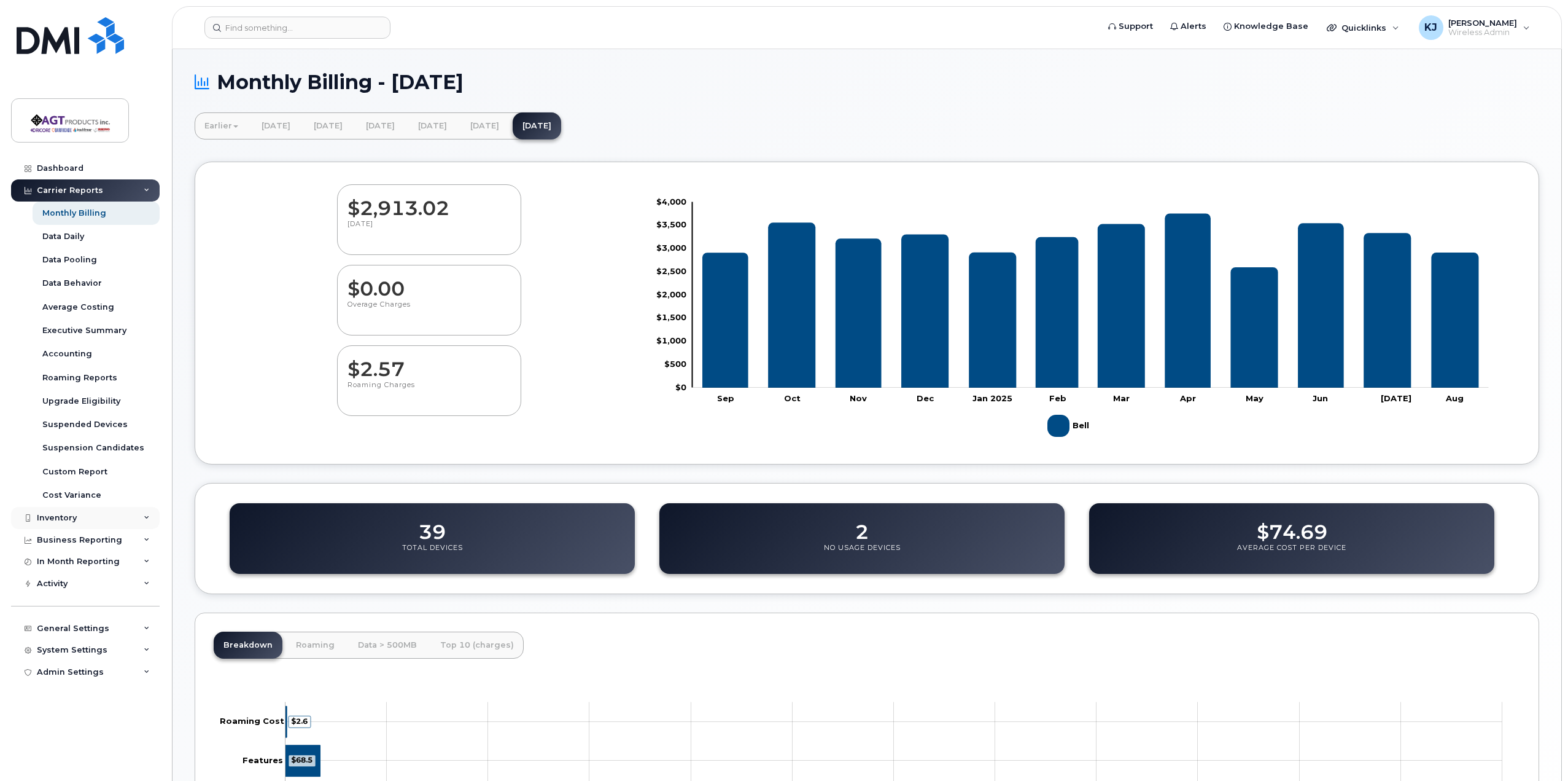
click at [75, 517] on div "Inventory" at bounding box center [56, 517] width 40 height 10
click at [76, 629] on div "Business Reporting" at bounding box center [79, 633] width 85 height 10
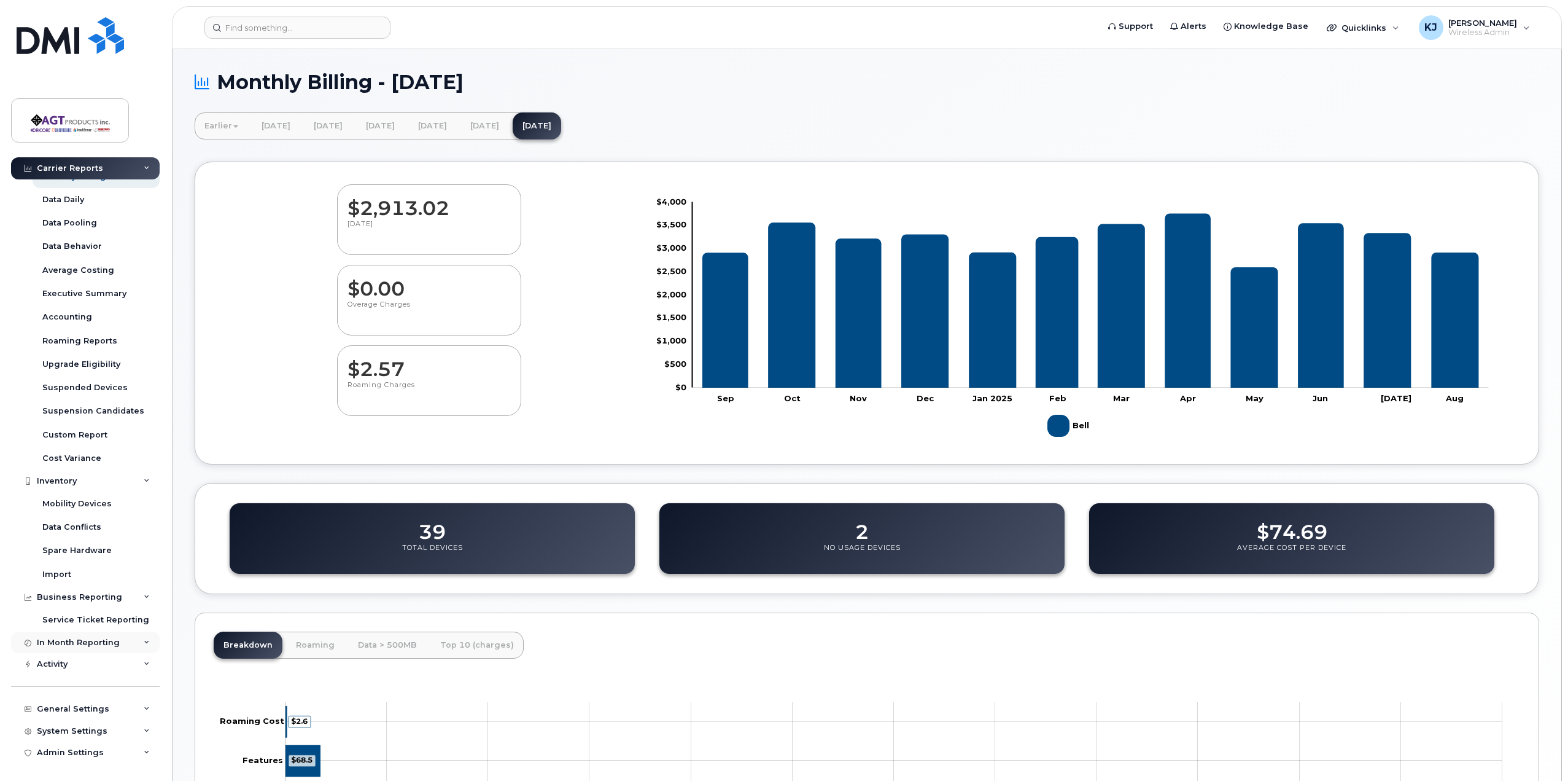
click at [76, 641] on div "In Month Reporting" at bounding box center [78, 642] width 83 height 10
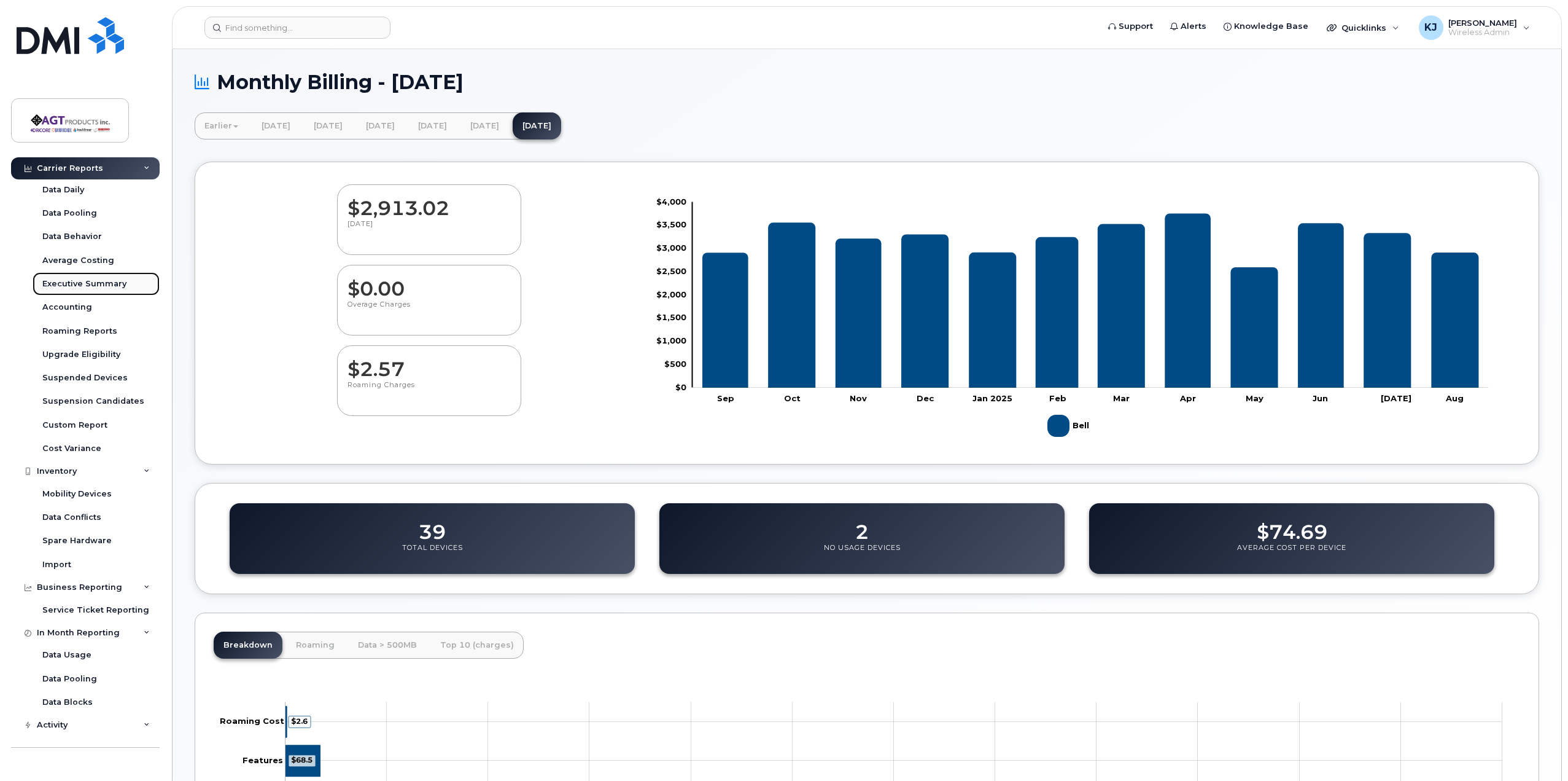
click at [82, 283] on div "Executive Summary" at bounding box center [84, 284] width 84 height 11
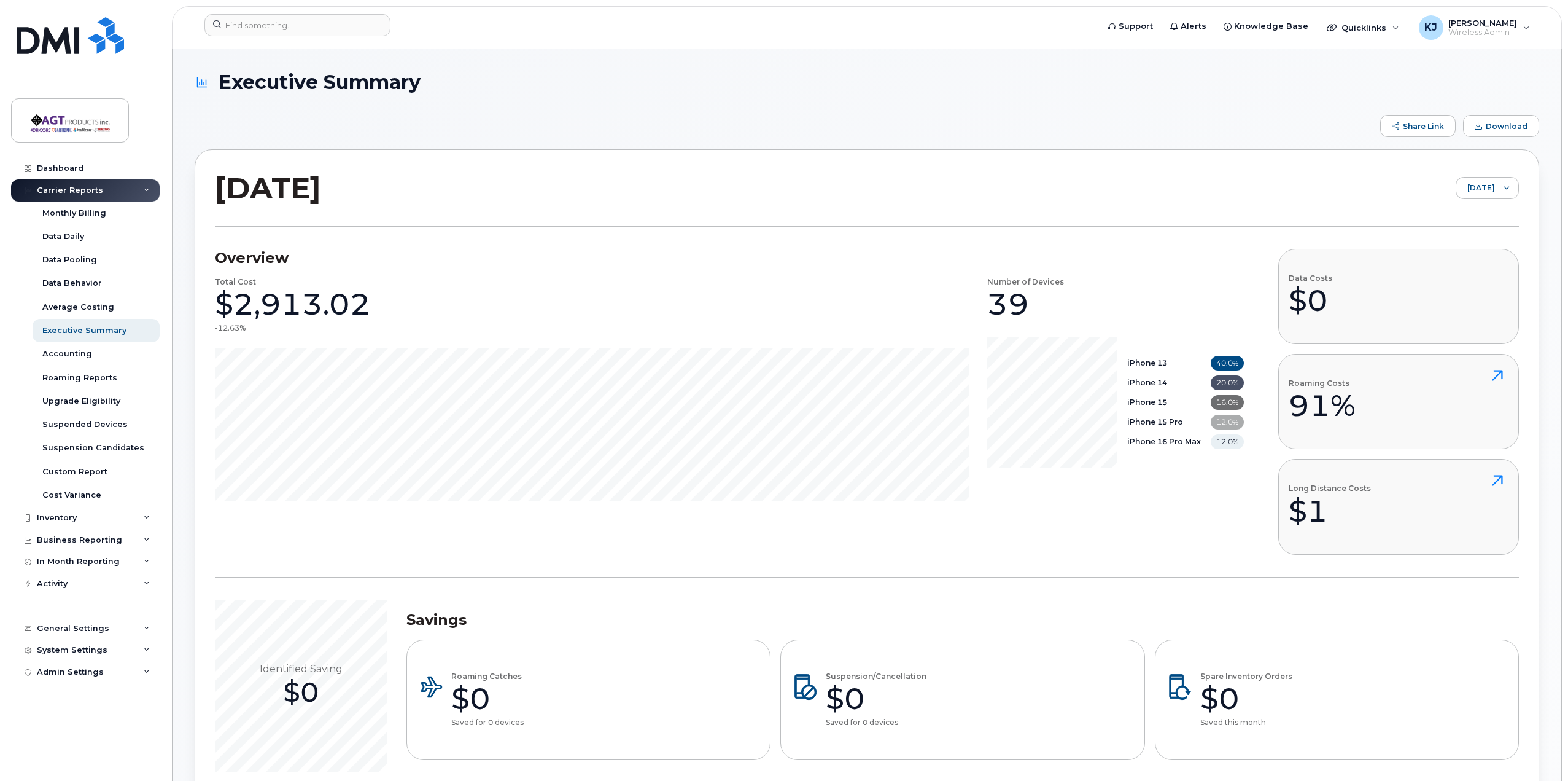
click at [1504, 123] on span "Download" at bounding box center [1507, 126] width 42 height 9
